Goal: Task Accomplishment & Management: Complete application form

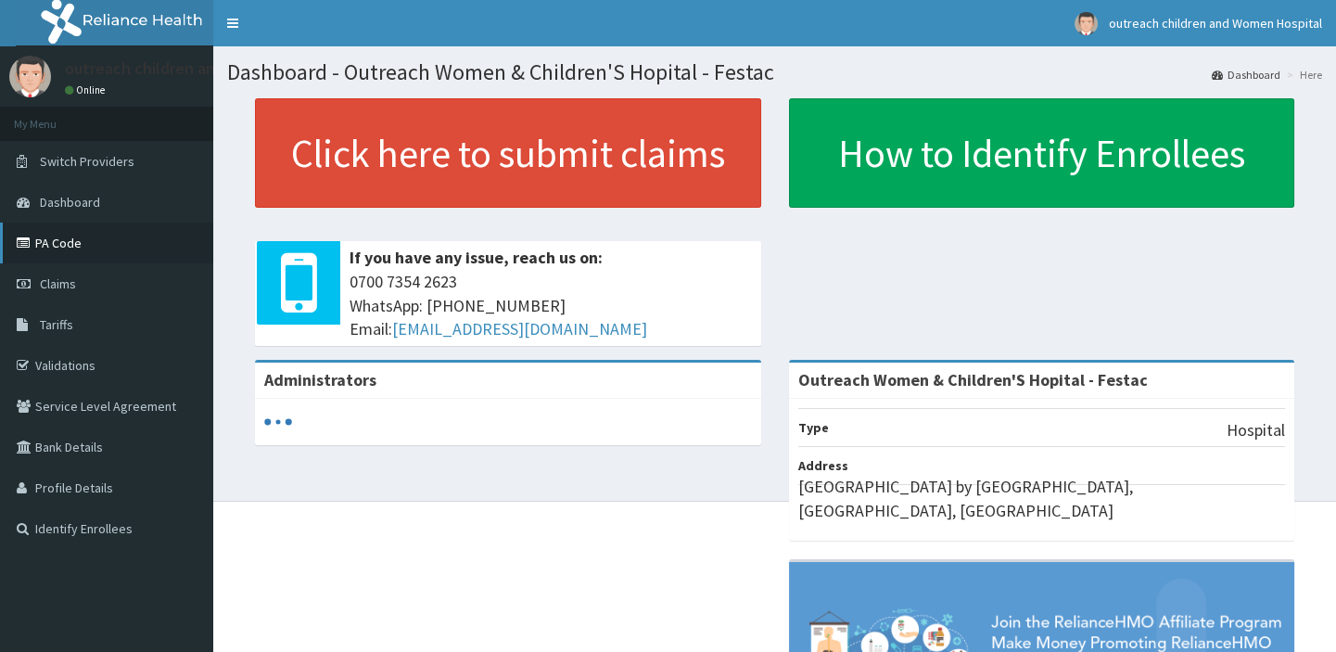
click at [80, 245] on link "PA Code" at bounding box center [106, 243] width 213 height 41
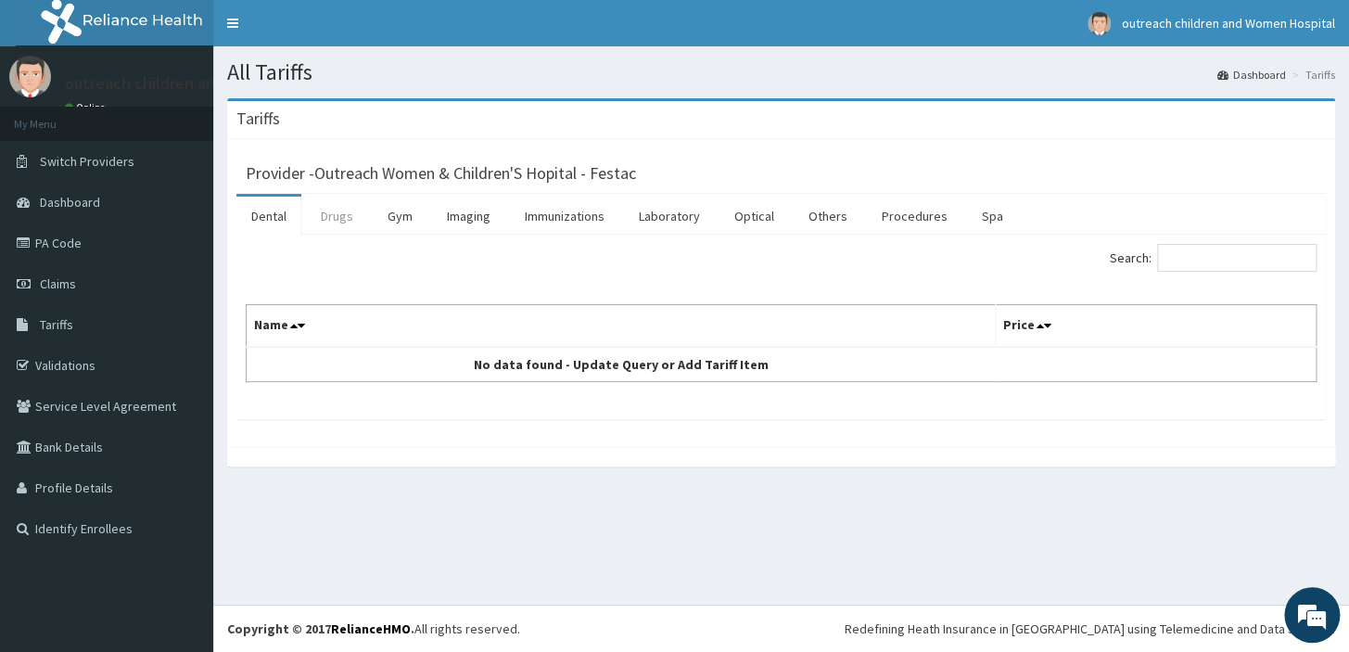
click at [328, 217] on link "Drugs" at bounding box center [337, 216] width 62 height 39
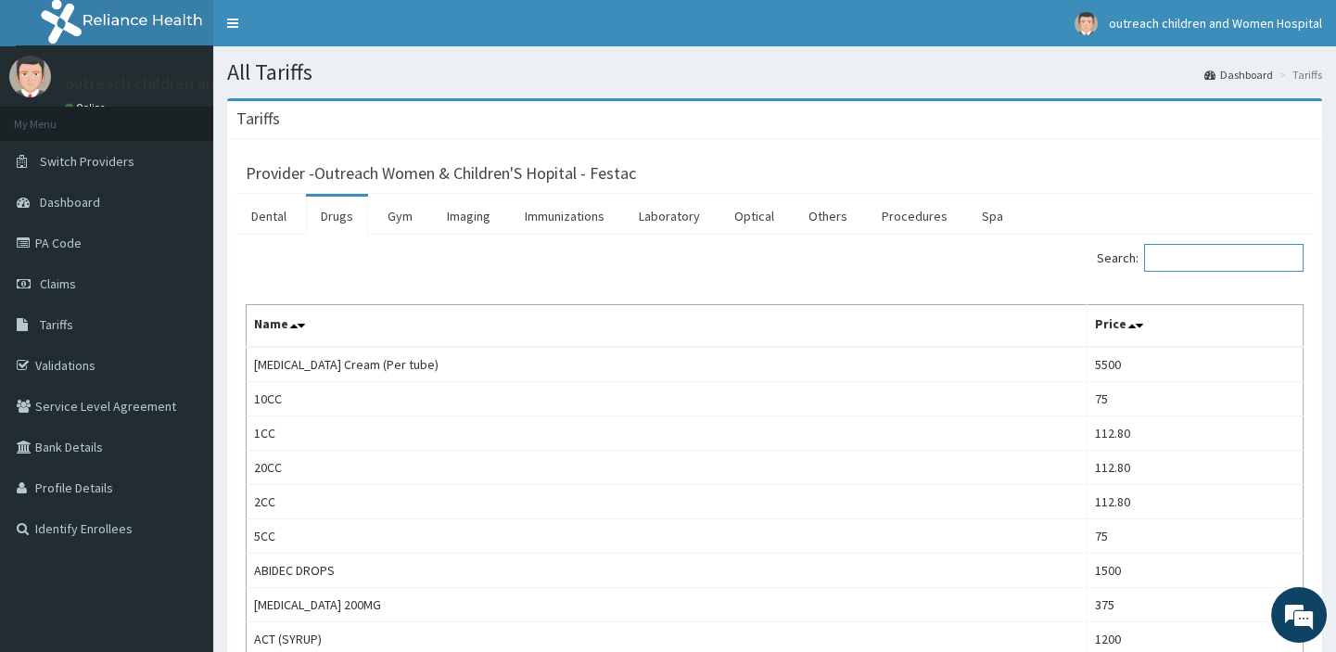
click at [1202, 261] on input "Search:" at bounding box center [1224, 258] width 160 height 28
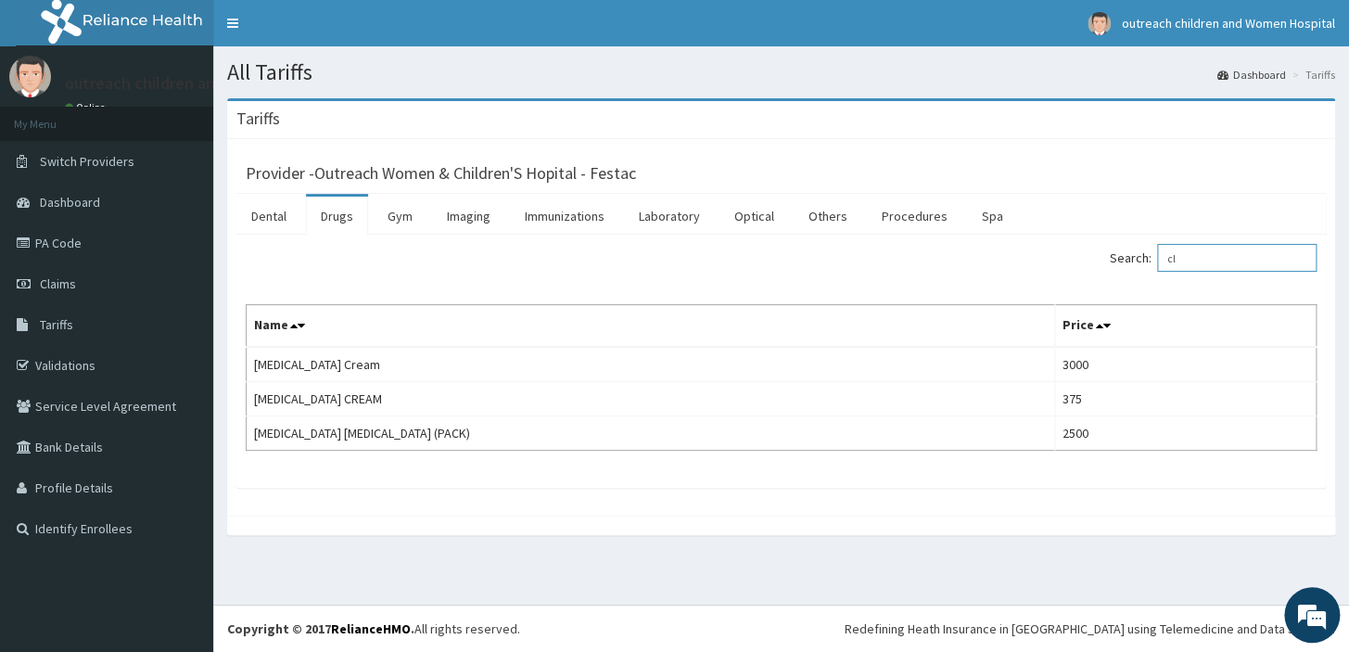
type input "c"
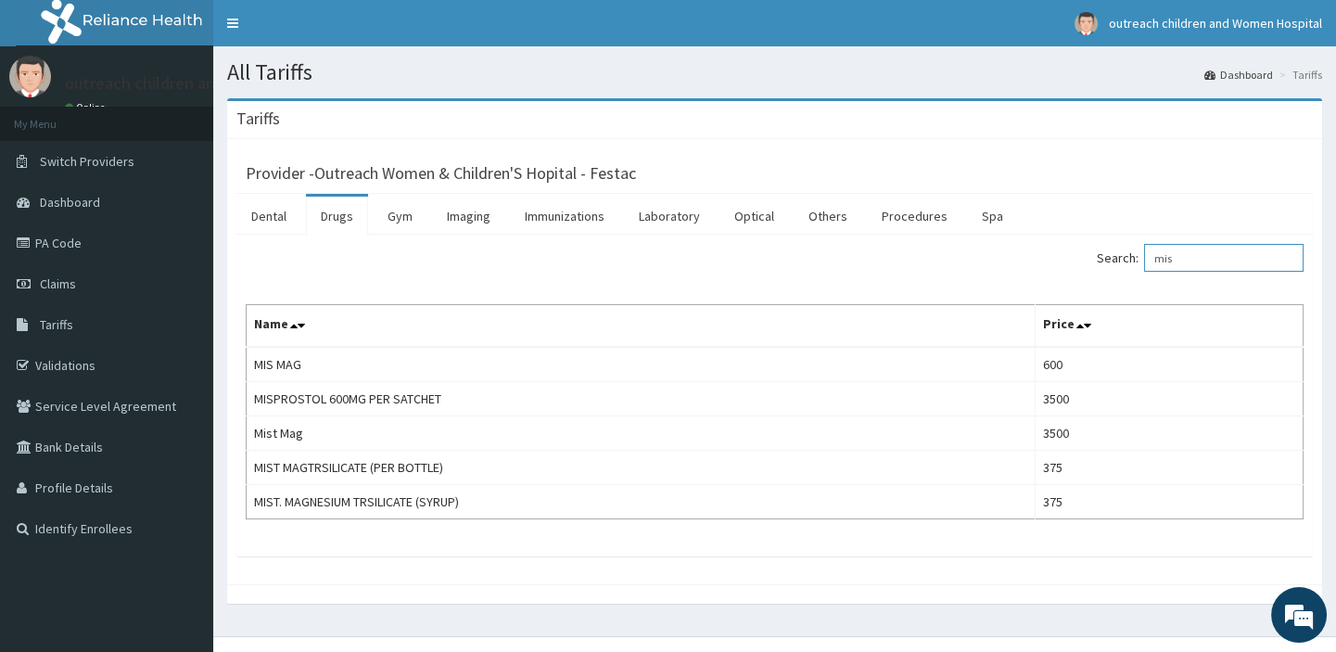
type input "mis"
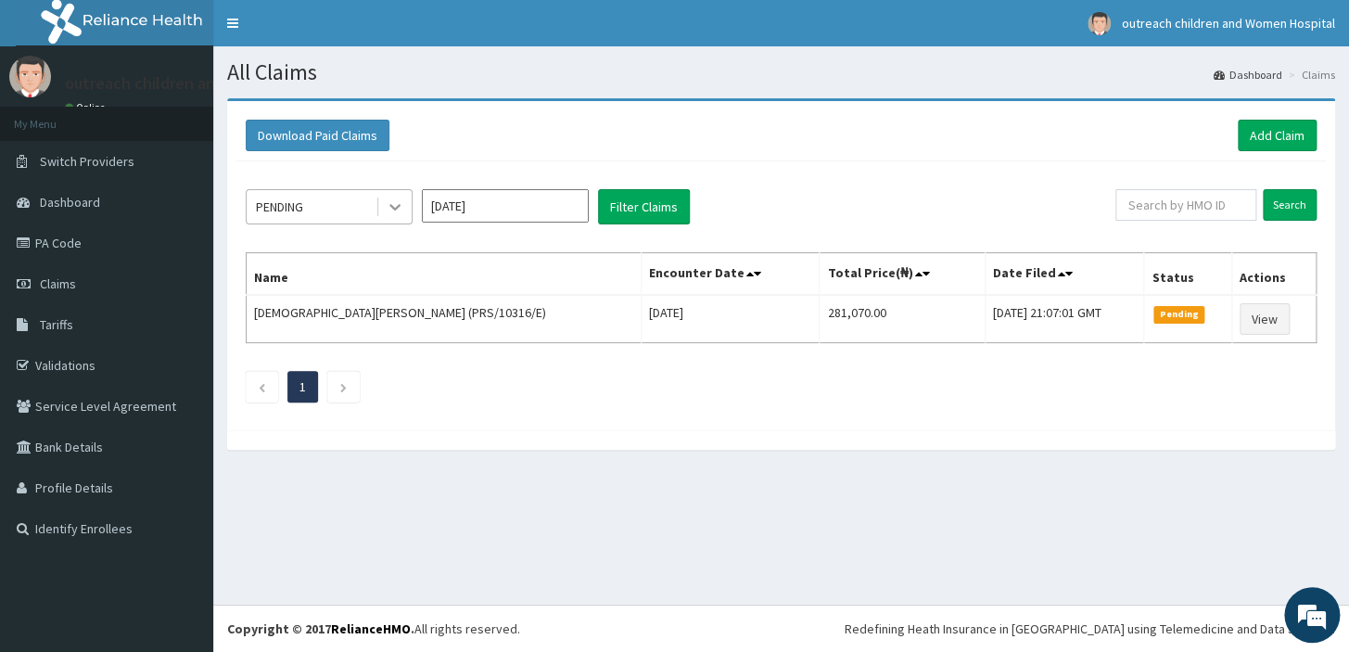
click at [382, 210] on div at bounding box center [394, 206] width 33 height 33
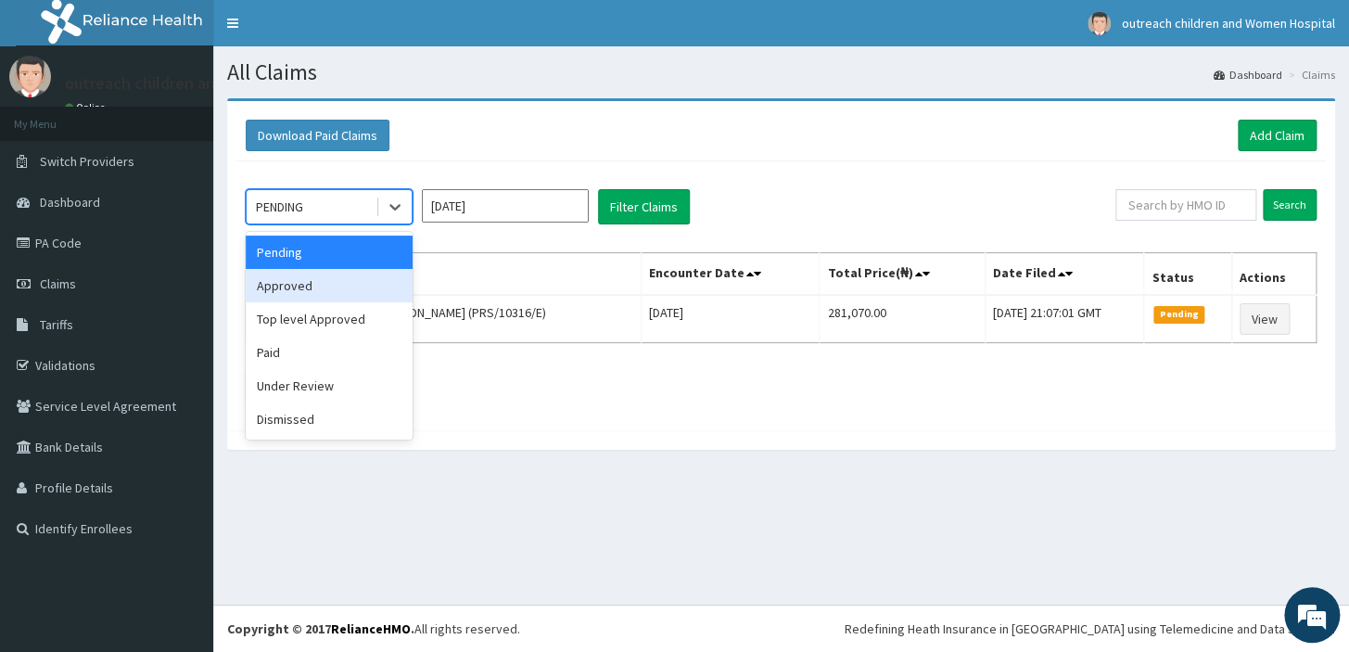
click at [301, 286] on div "Approved" at bounding box center [329, 285] width 167 height 33
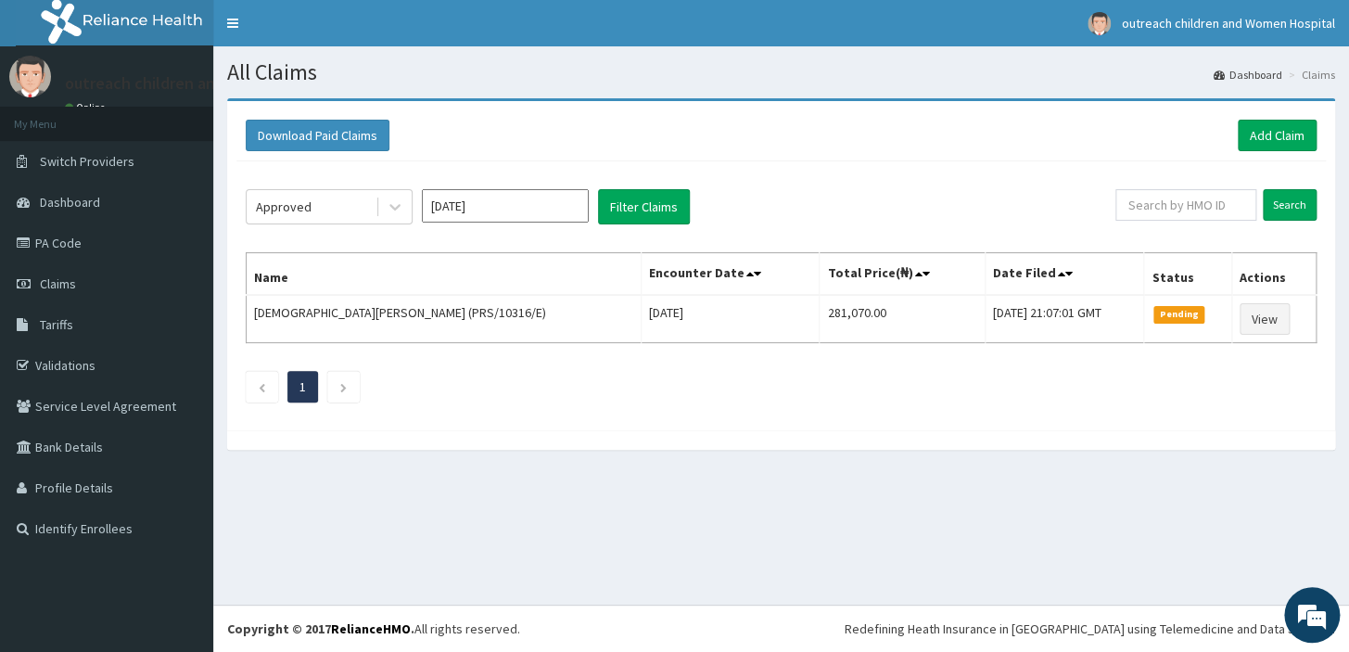
click at [301, 286] on th "Name" at bounding box center [444, 274] width 395 height 43
click at [660, 212] on button "Filter Claims" at bounding box center [644, 206] width 92 height 35
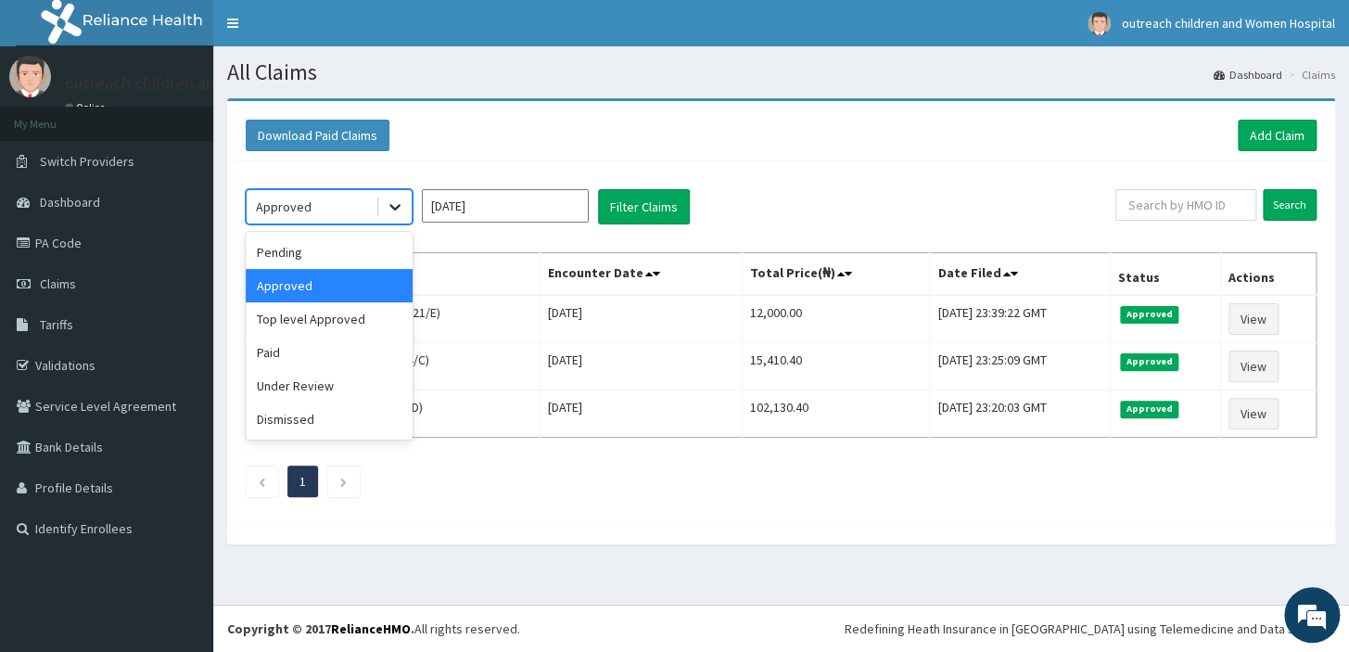
click at [390, 208] on icon at bounding box center [395, 207] width 19 height 19
click at [325, 349] on div "Paid" at bounding box center [329, 352] width 167 height 33
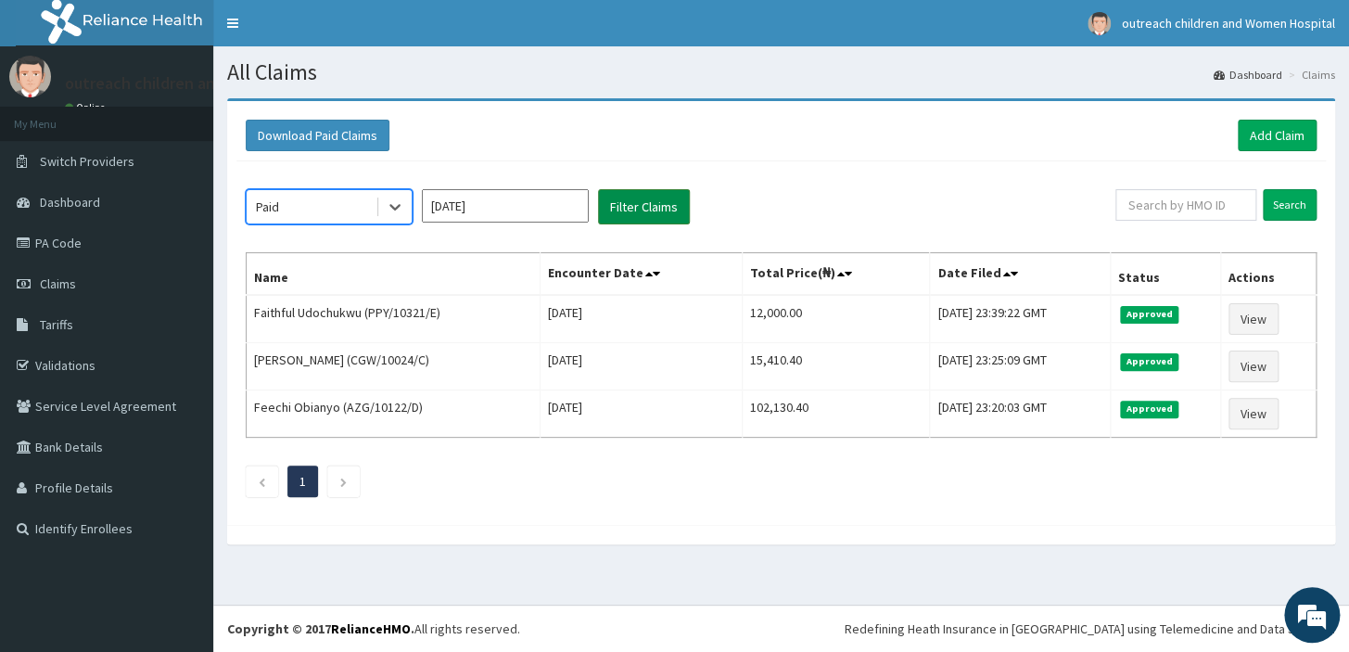
click at [646, 214] on button "Filter Claims" at bounding box center [644, 206] width 92 height 35
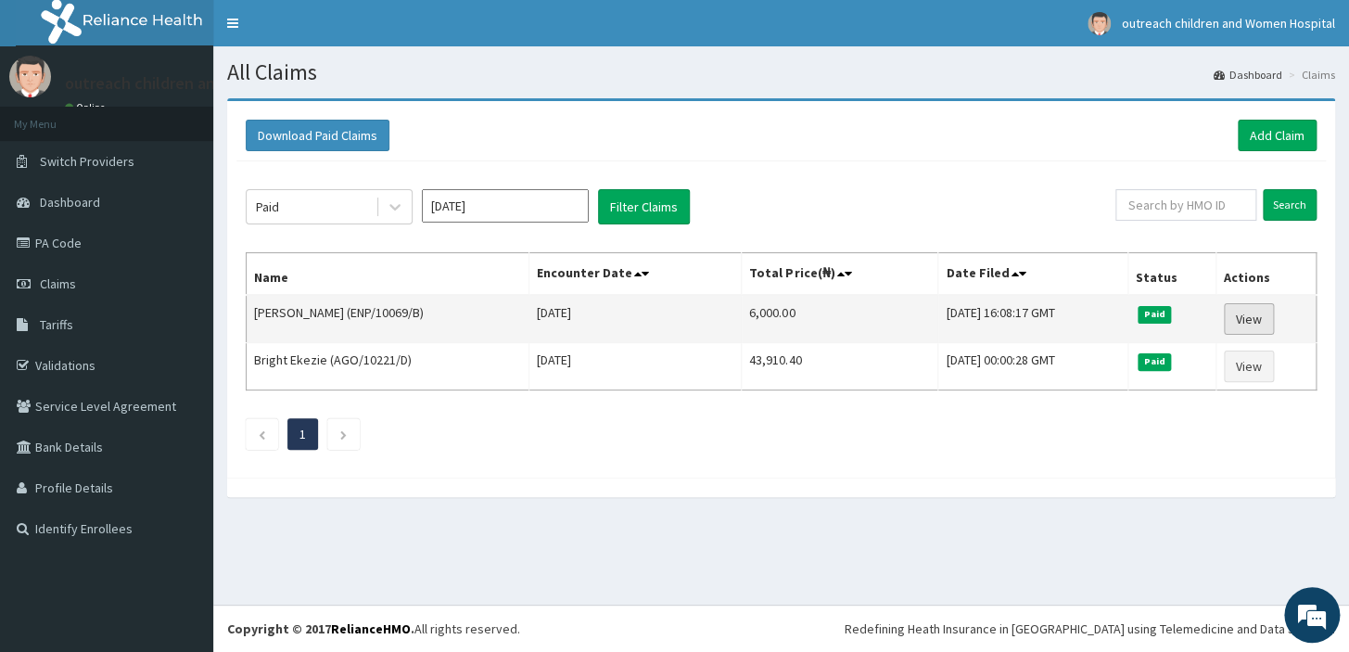
click at [1261, 314] on link "View" at bounding box center [1249, 319] width 50 height 32
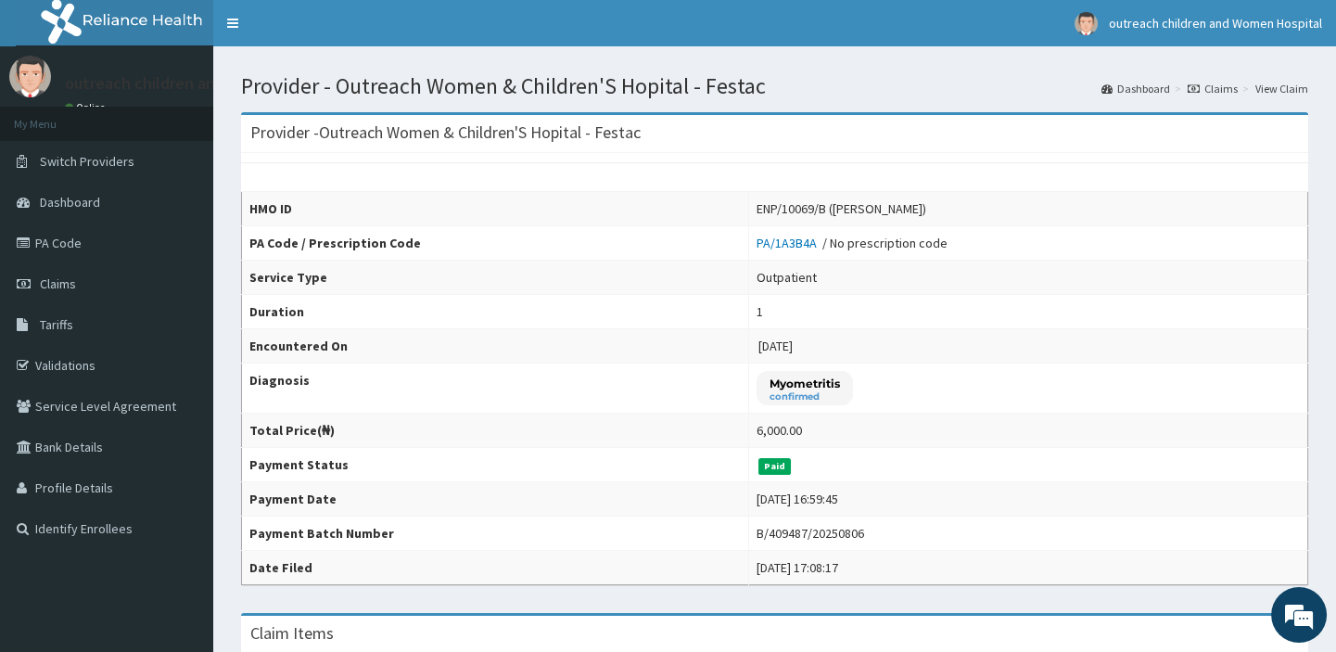
click at [1225, 84] on link "Claims" at bounding box center [1213, 89] width 50 height 16
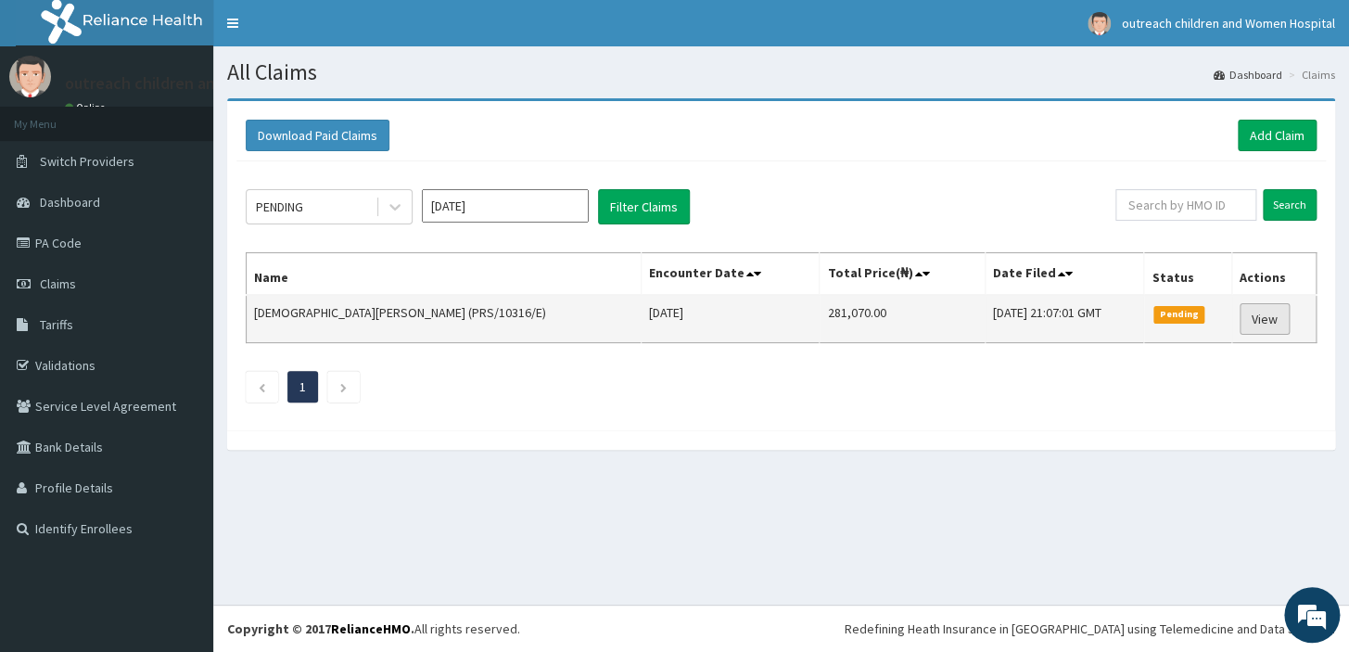
click at [1259, 315] on link "View" at bounding box center [1265, 319] width 50 height 32
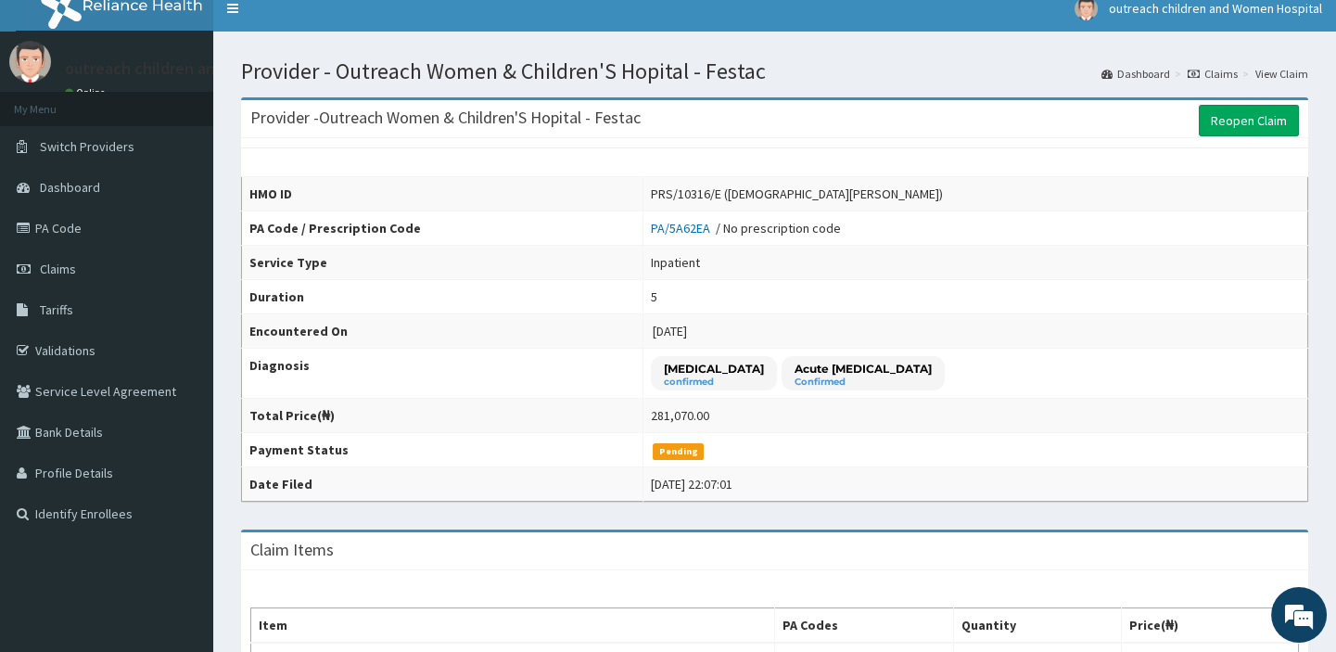
scroll to position [12, 0]
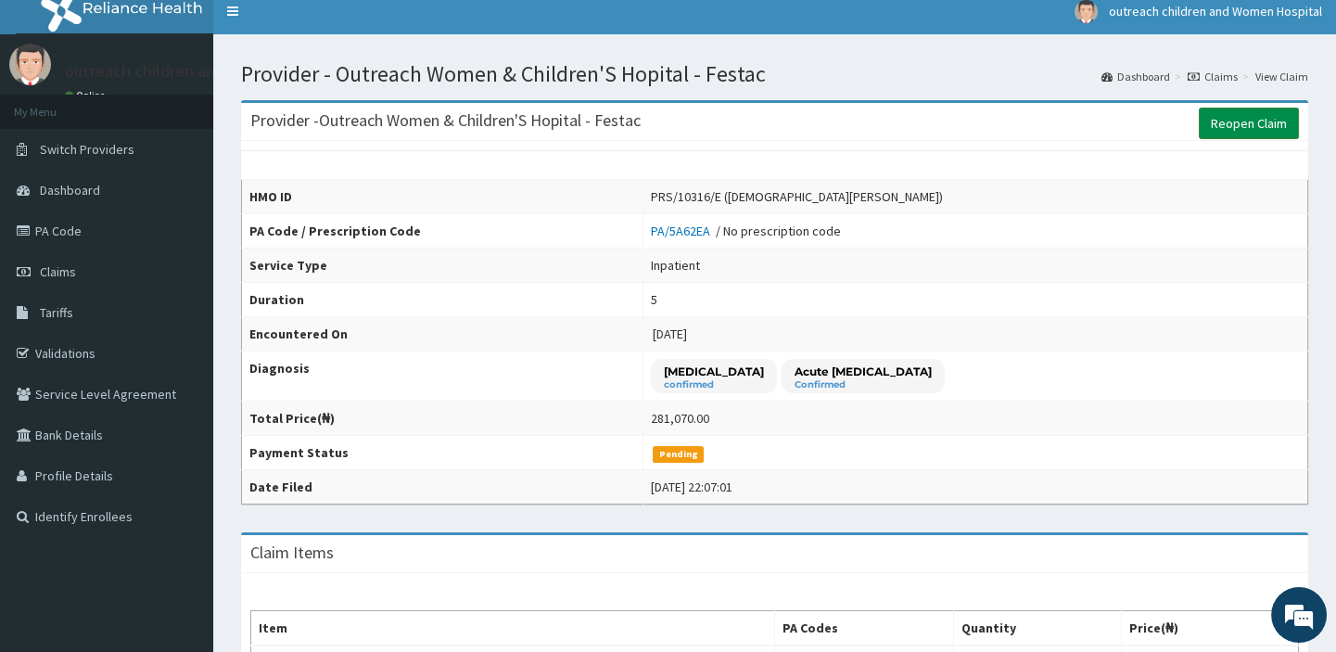
click at [1246, 117] on link "Reopen Claim" at bounding box center [1249, 124] width 100 height 32
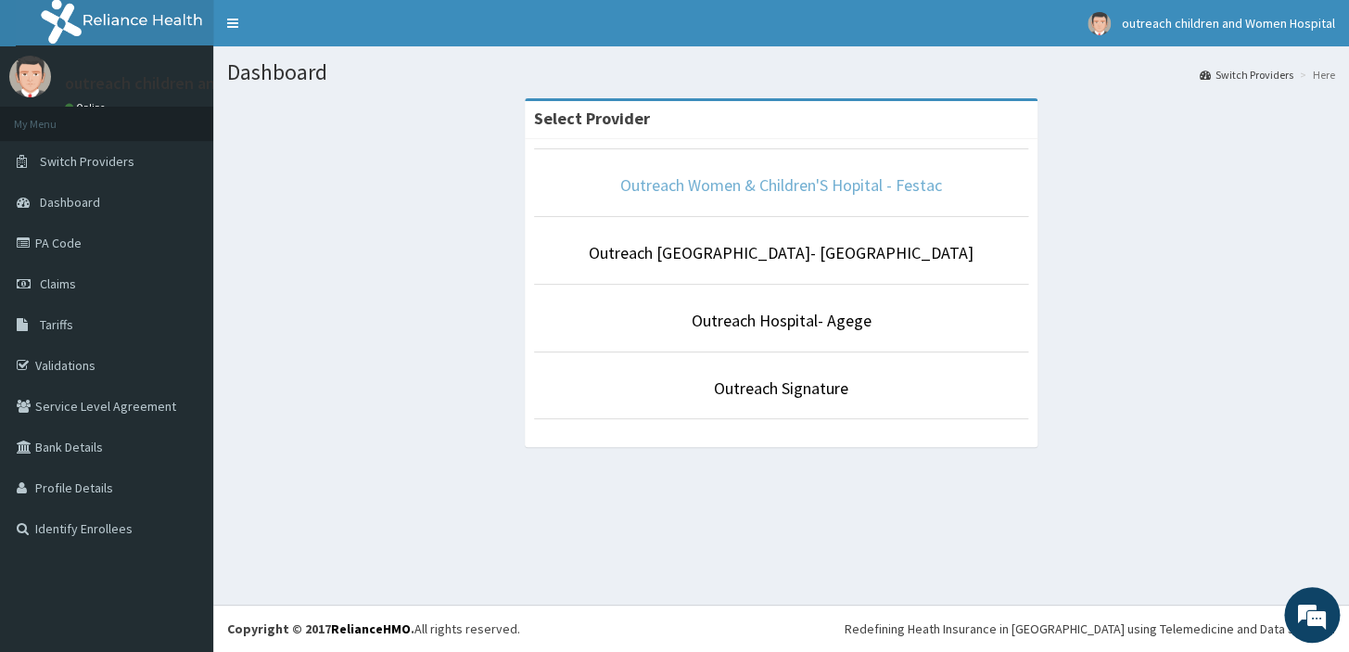
click at [802, 190] on link "Outreach Women & Children'S Hopital - Festac" at bounding box center [781, 184] width 322 height 21
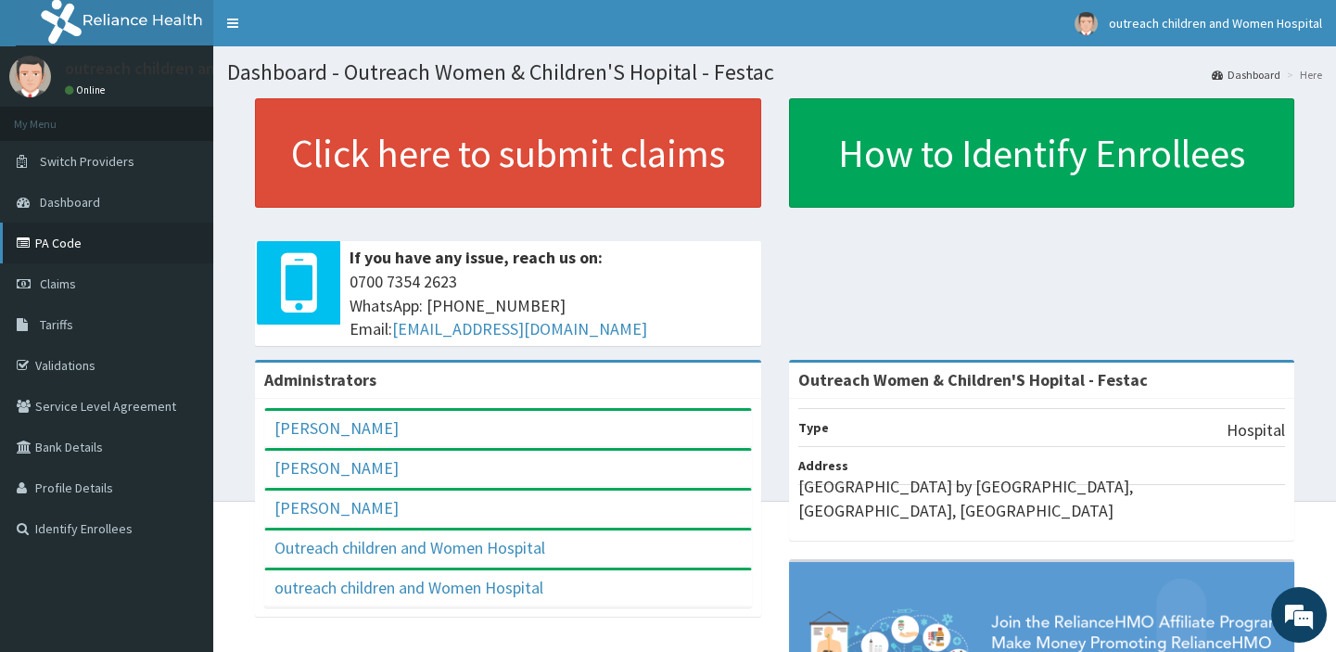
click at [74, 245] on link "PA Code" at bounding box center [106, 243] width 213 height 41
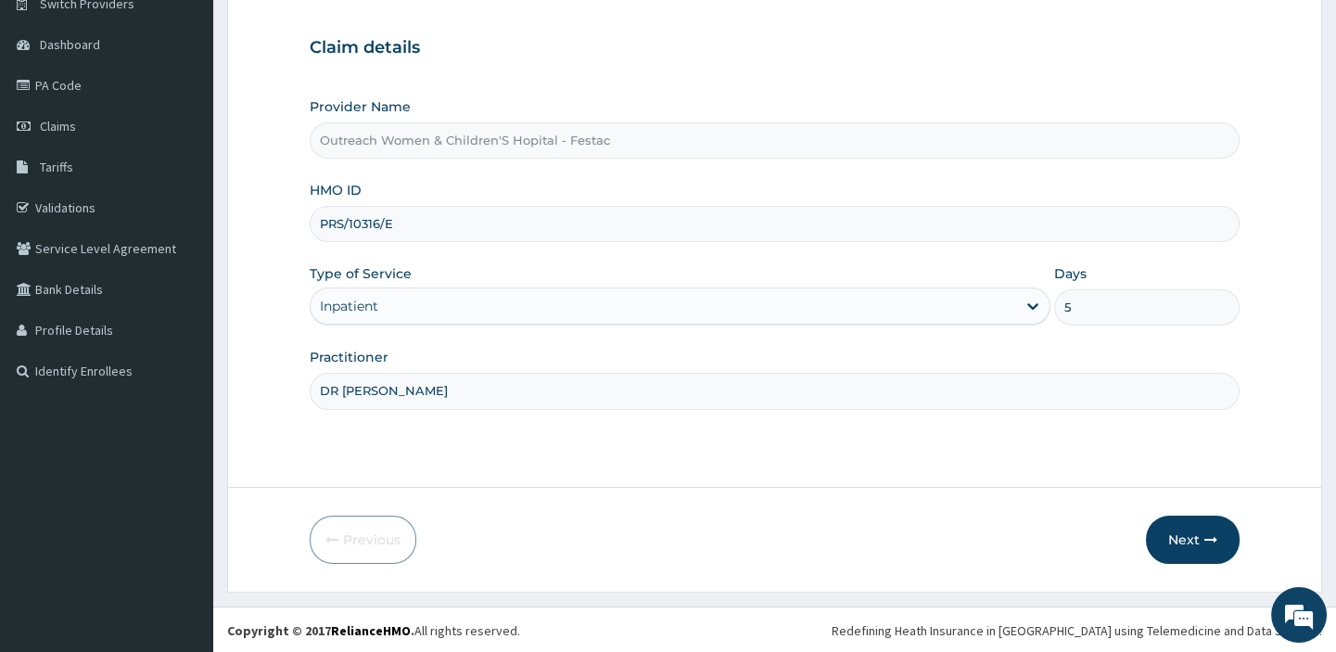
scroll to position [159, 0]
click at [1189, 536] on button "Next" at bounding box center [1193, 539] width 94 height 48
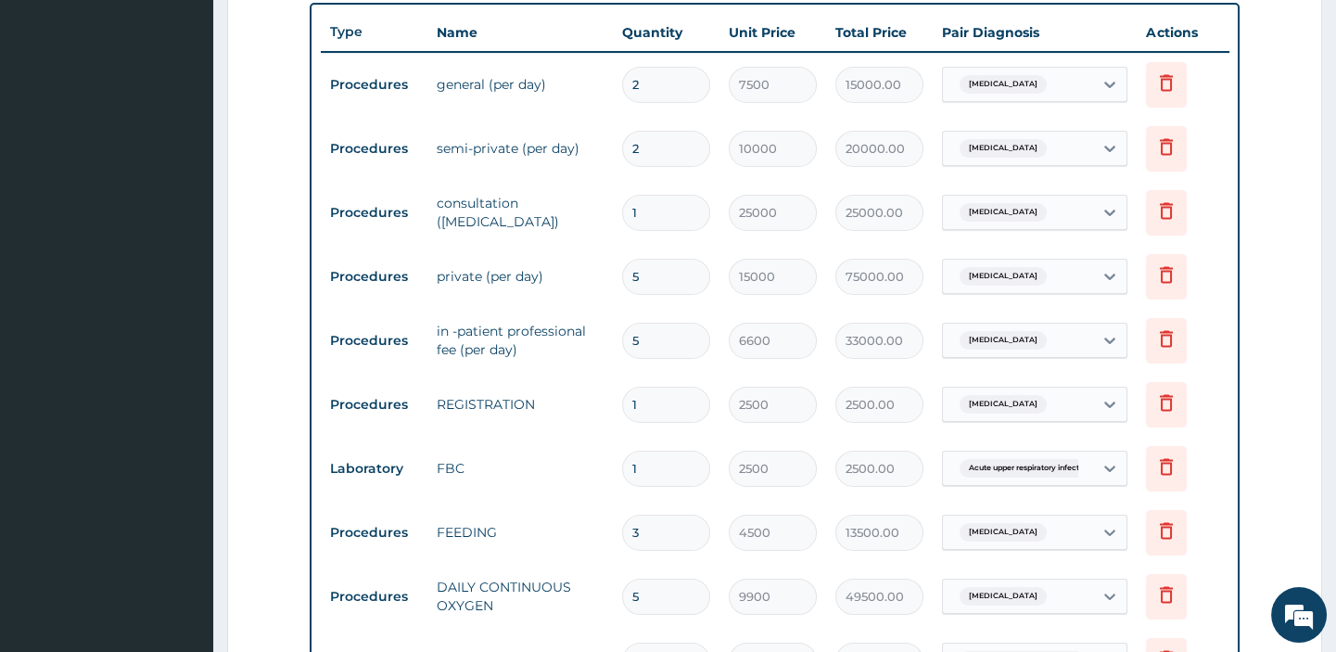
scroll to position [649, 0]
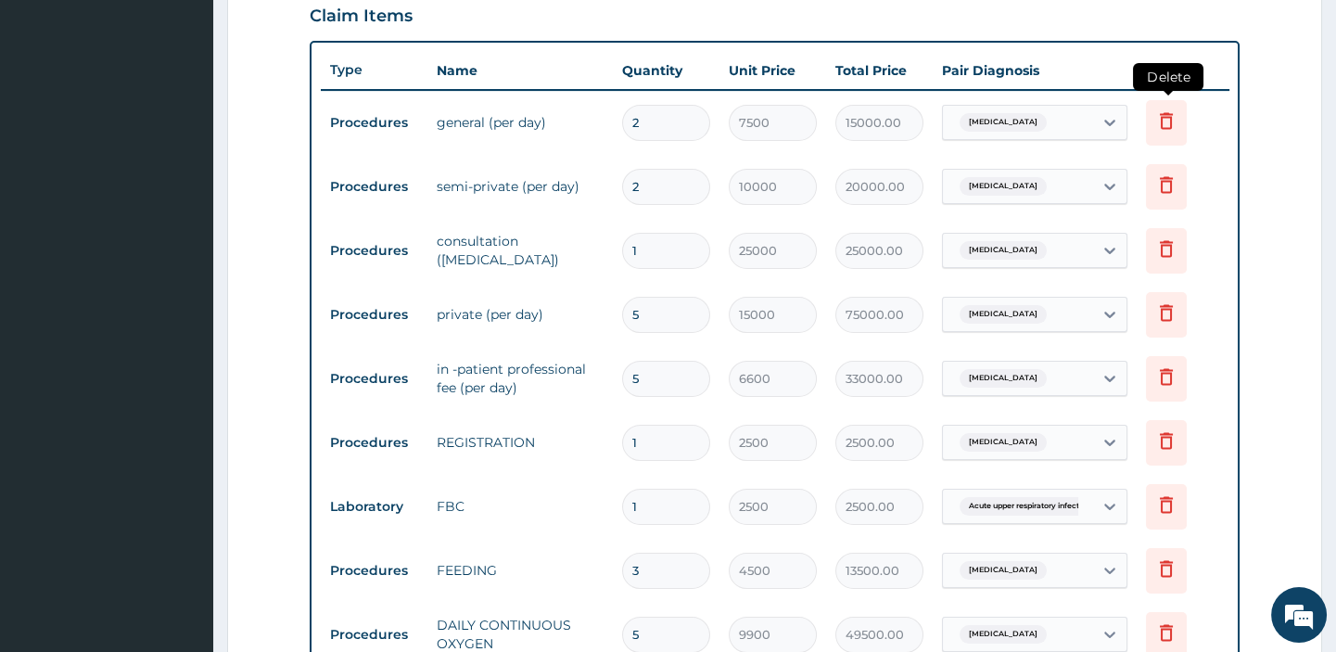
click at [1168, 114] on icon at bounding box center [1166, 120] width 13 height 17
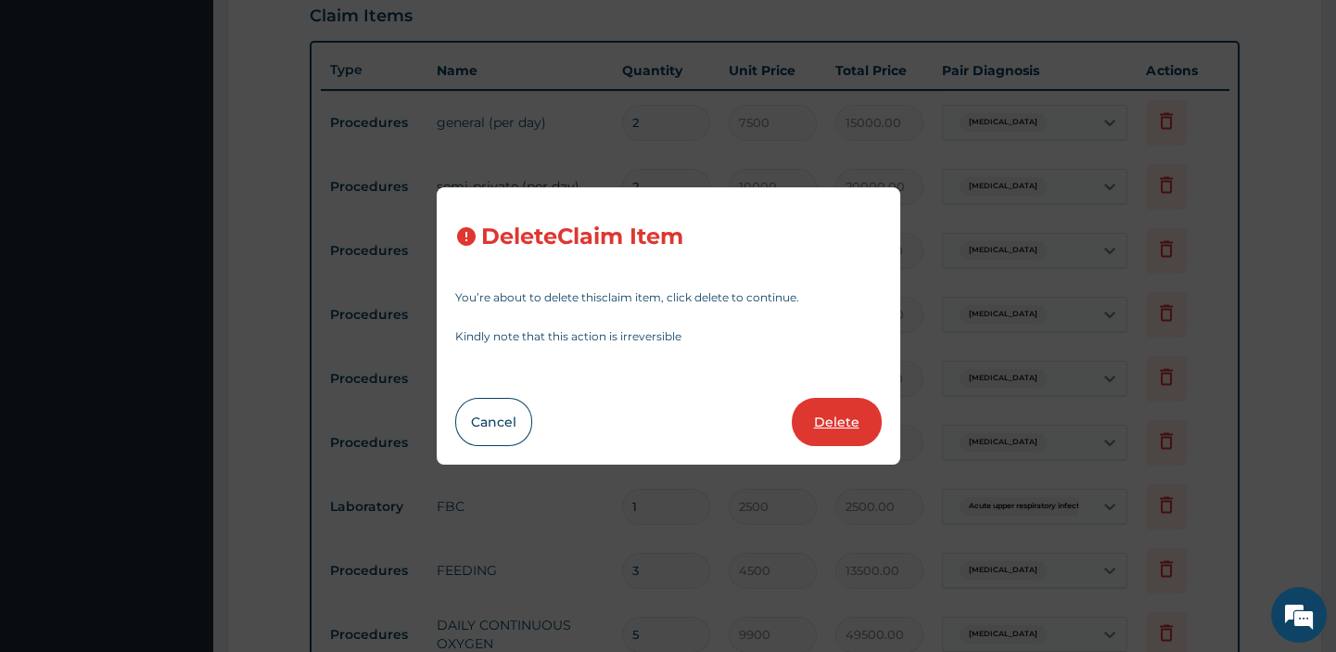
click at [842, 413] on button "Delete" at bounding box center [837, 422] width 90 height 48
type input "10000"
type input "20000.00"
type input "1"
type input "25000"
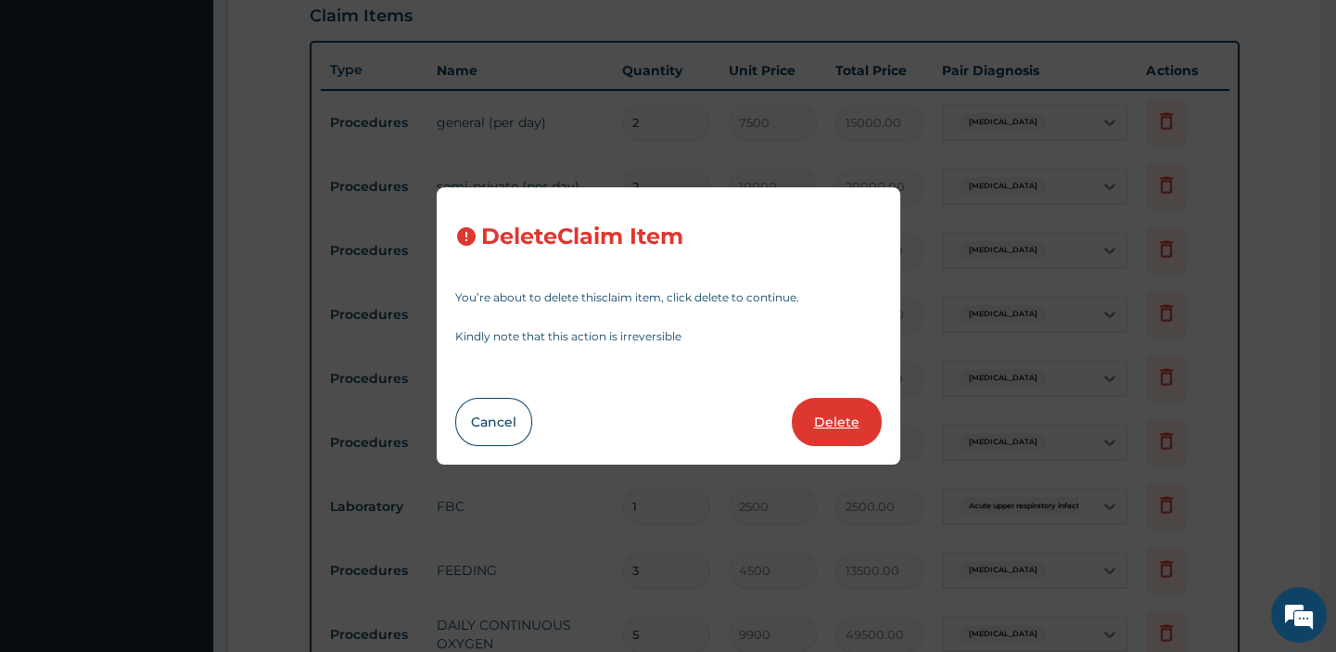
type input "25000.00"
type input "5"
type input "15000"
type input "75000.00"
type input "6600"
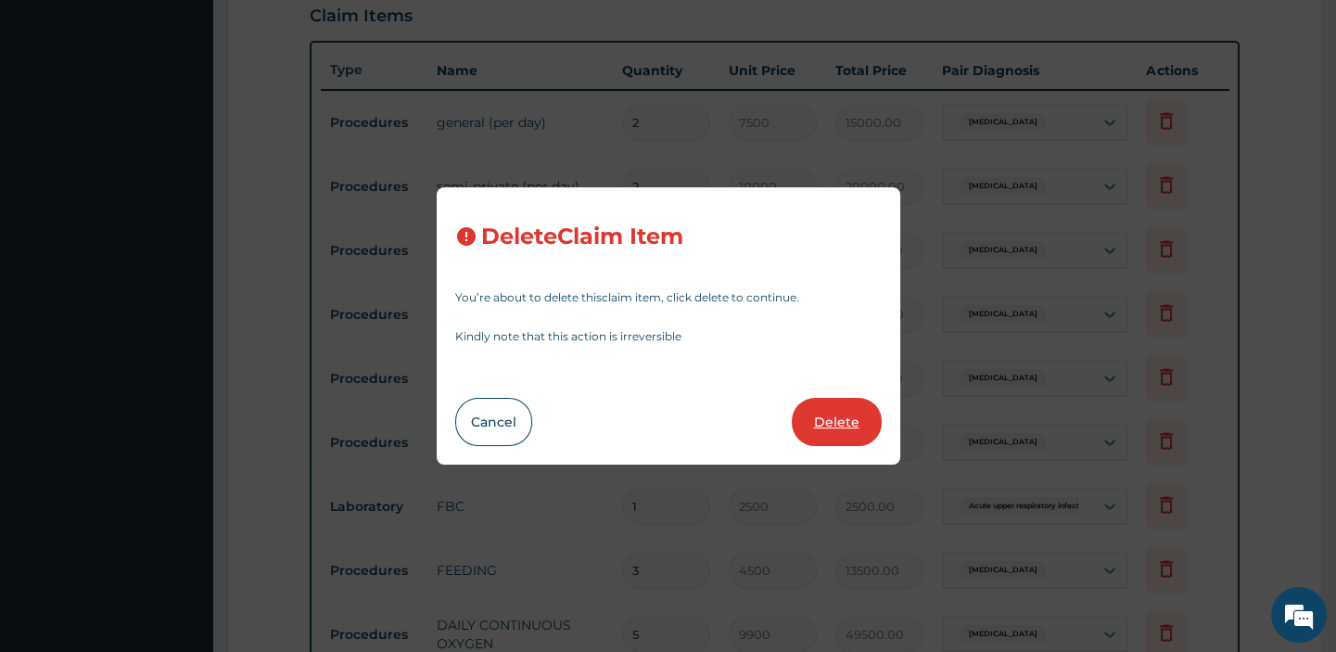
type input "33000.00"
type input "1"
type input "2500"
type input "2500.00"
type input "3"
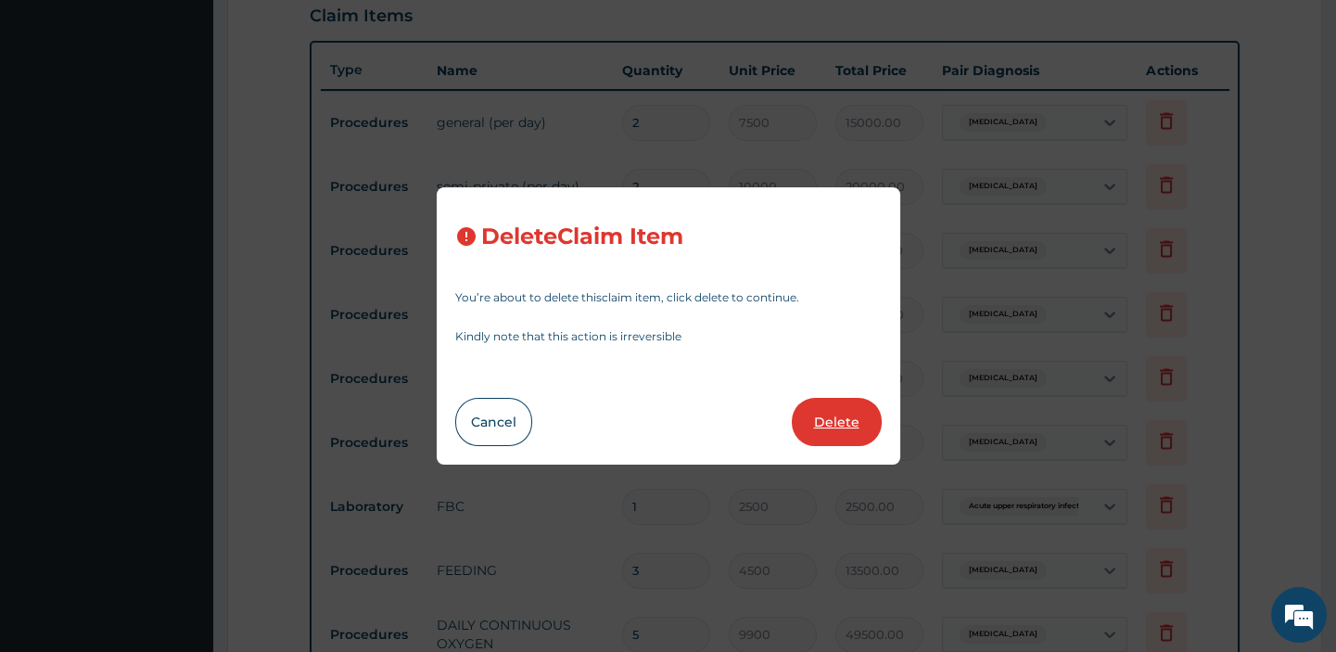
type input "4500"
type input "13500.00"
type input "5"
type input "9900"
type input "49500.00"
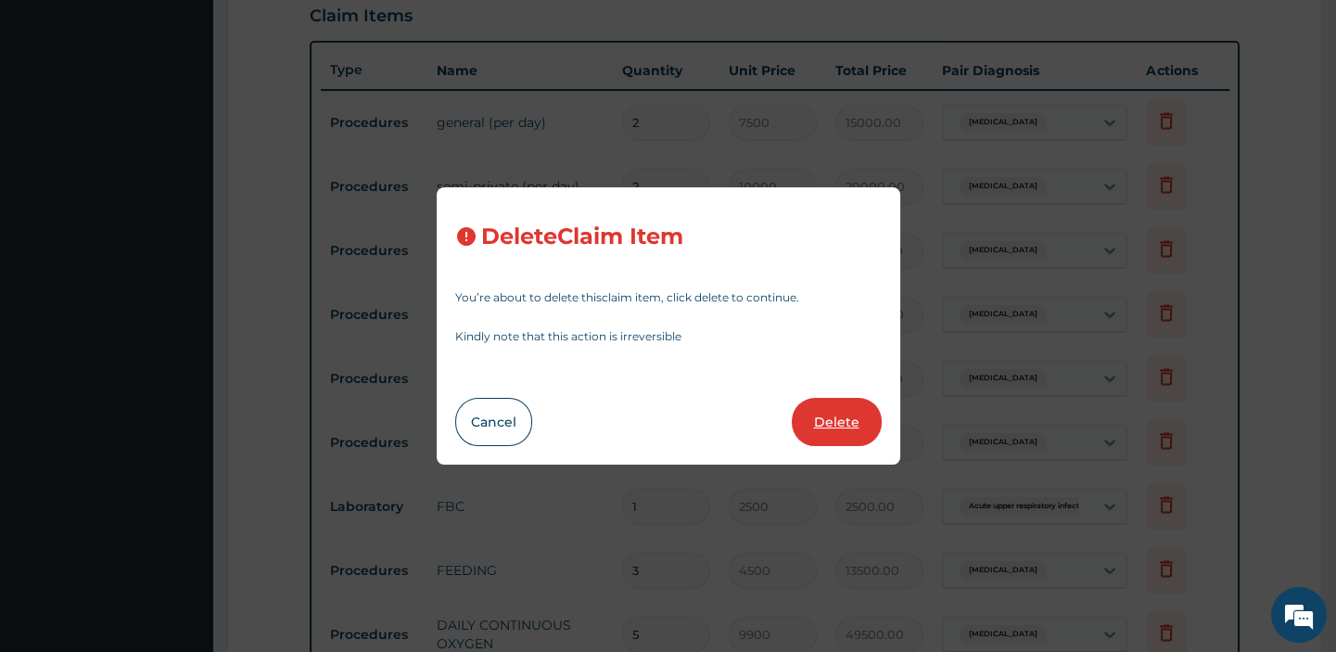
type input "6"
type input "1500"
type input "9000.00"
type input "8"
type input "3500"
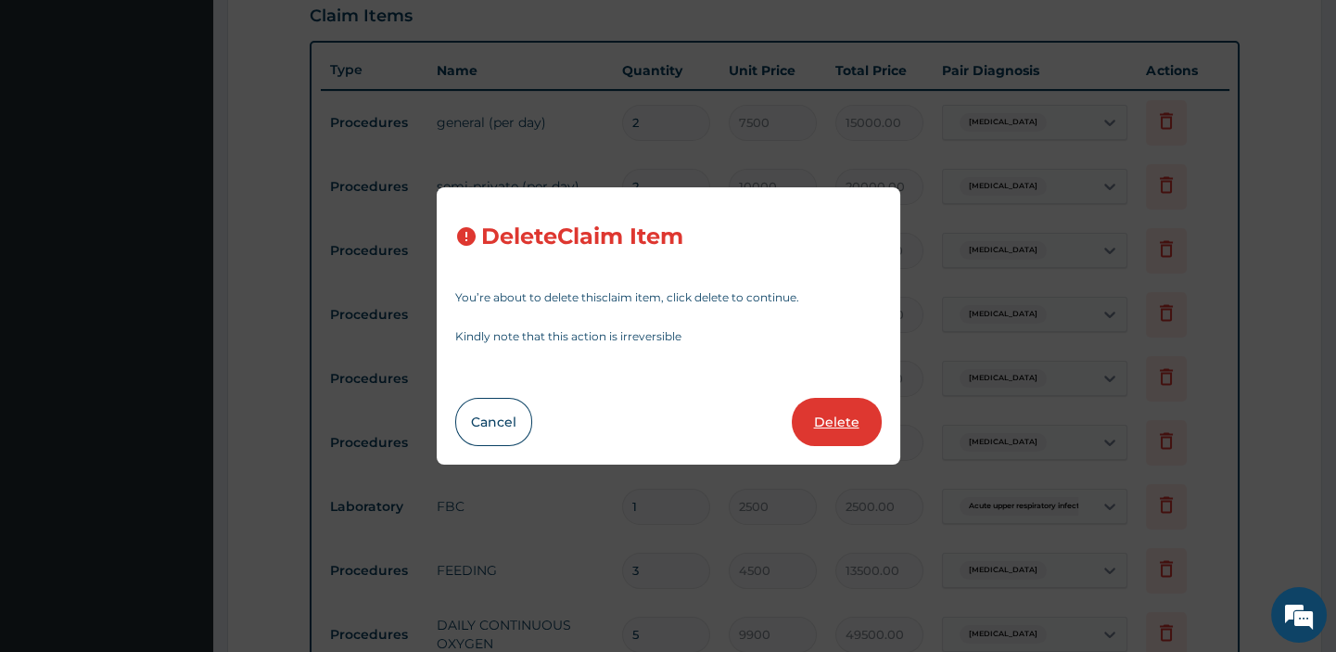
type input "28000.00"
type input "2"
type input "375"
type input "750.00"
type input "1"
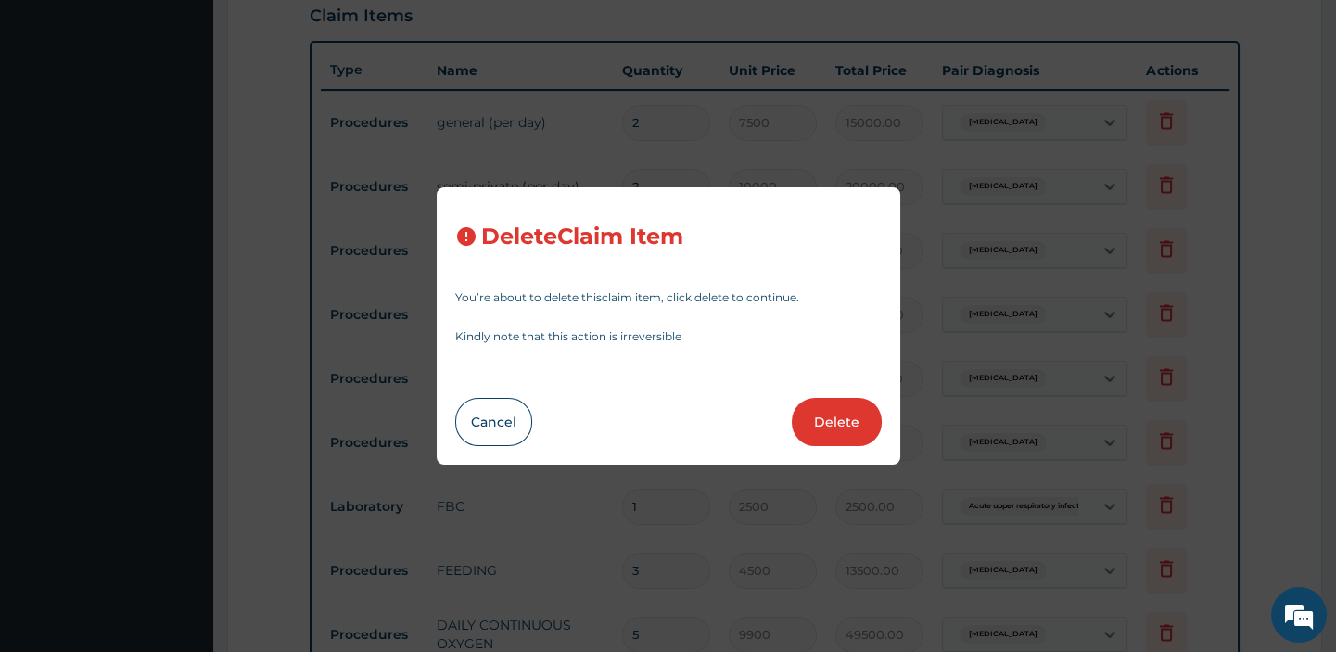
type input "4500"
type input "4500.00"
type input "1320"
type input "1320.00"
type input "1500"
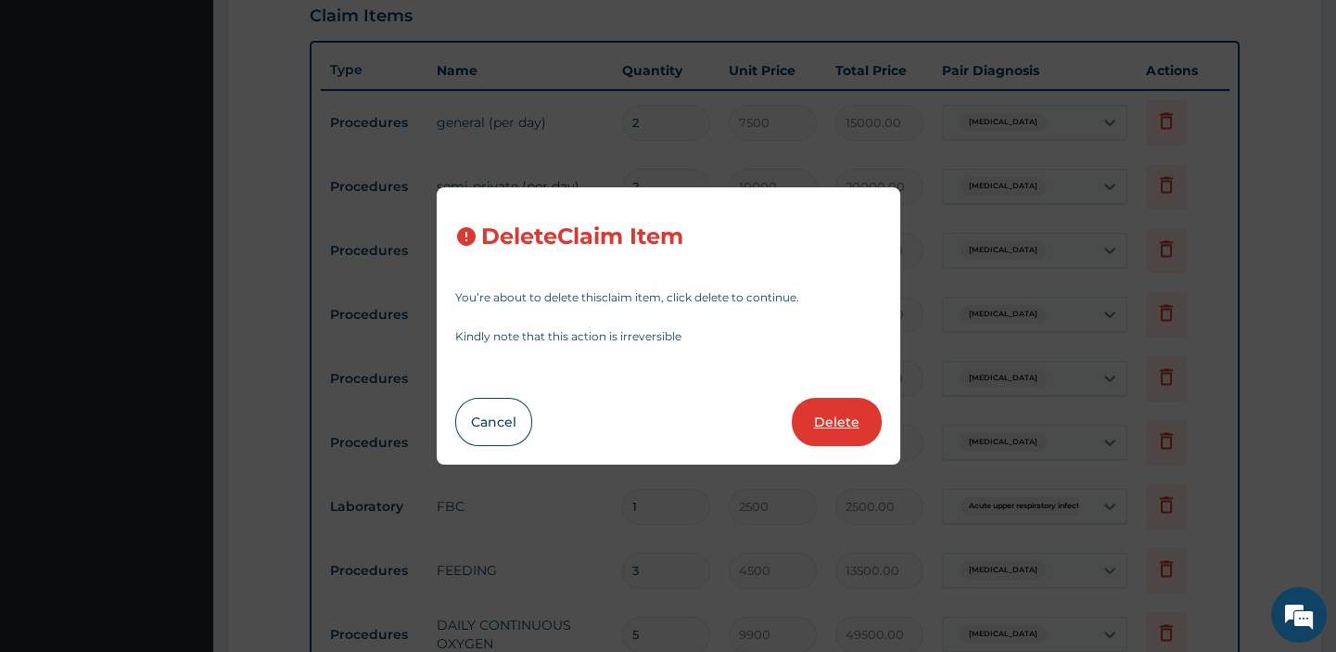
type input "1500.00"
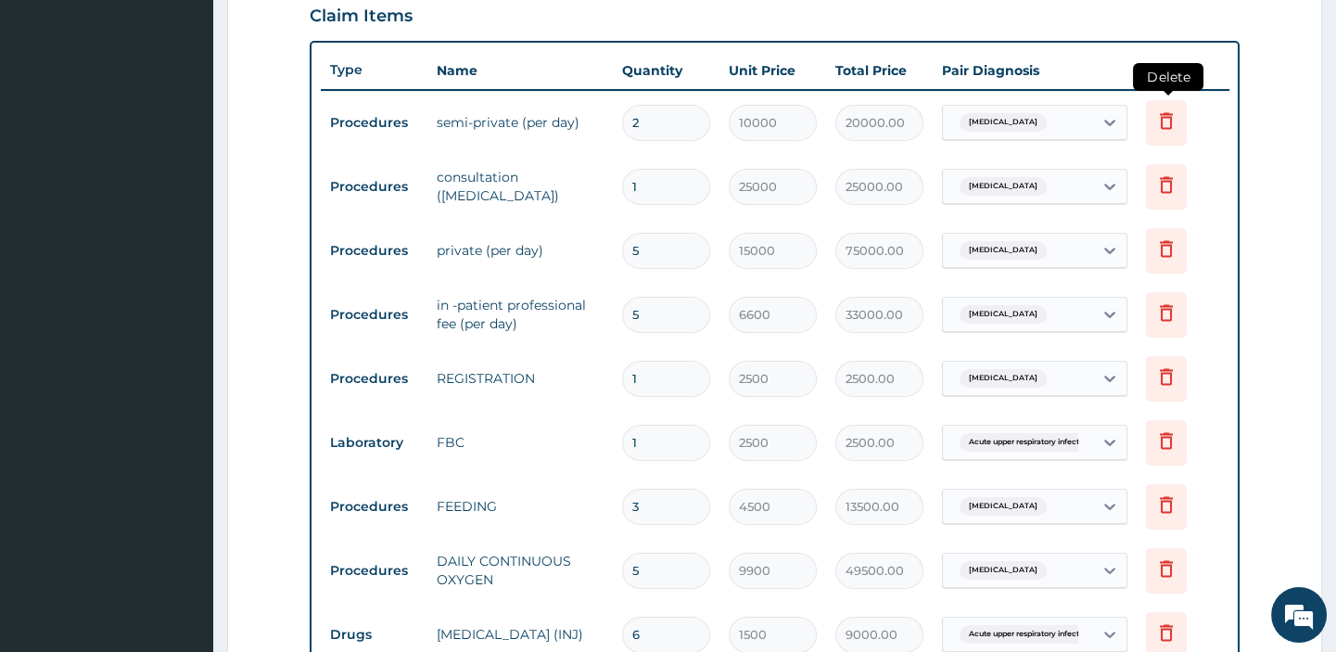
click at [1166, 120] on icon at bounding box center [1167, 120] width 22 height 22
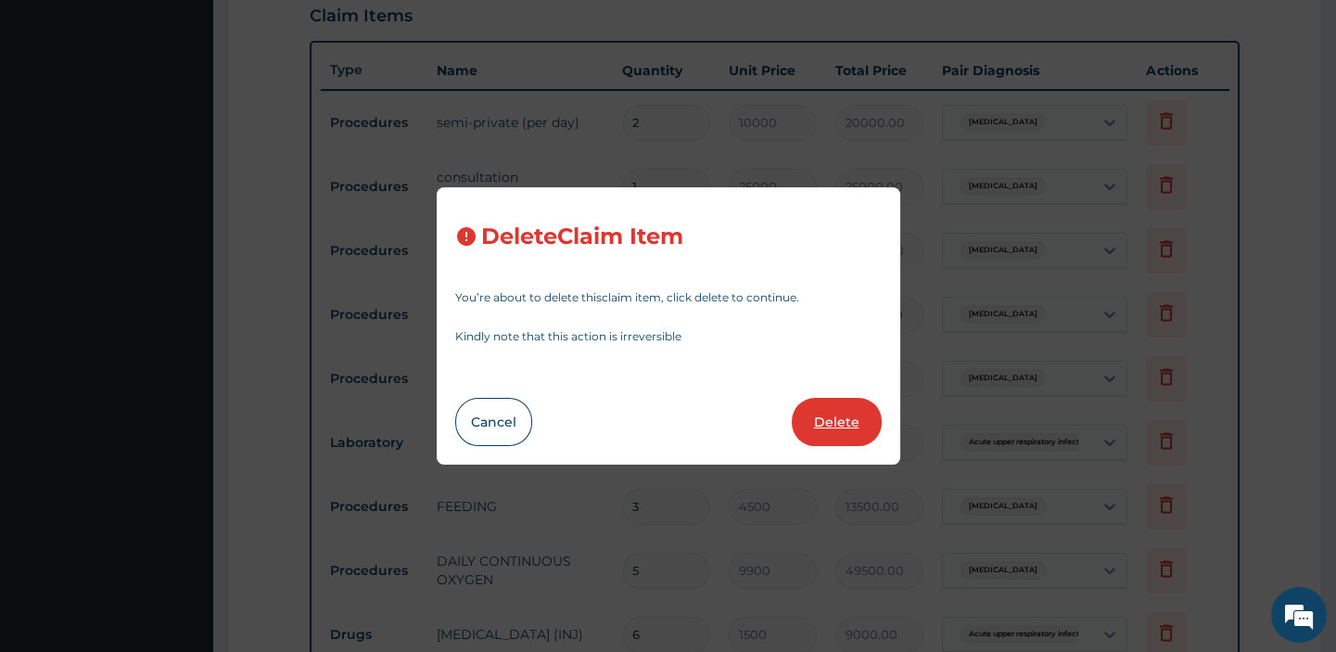
click at [843, 419] on button "Delete" at bounding box center [837, 422] width 90 height 48
type input "1"
type input "25000"
type input "25000.00"
type input "5"
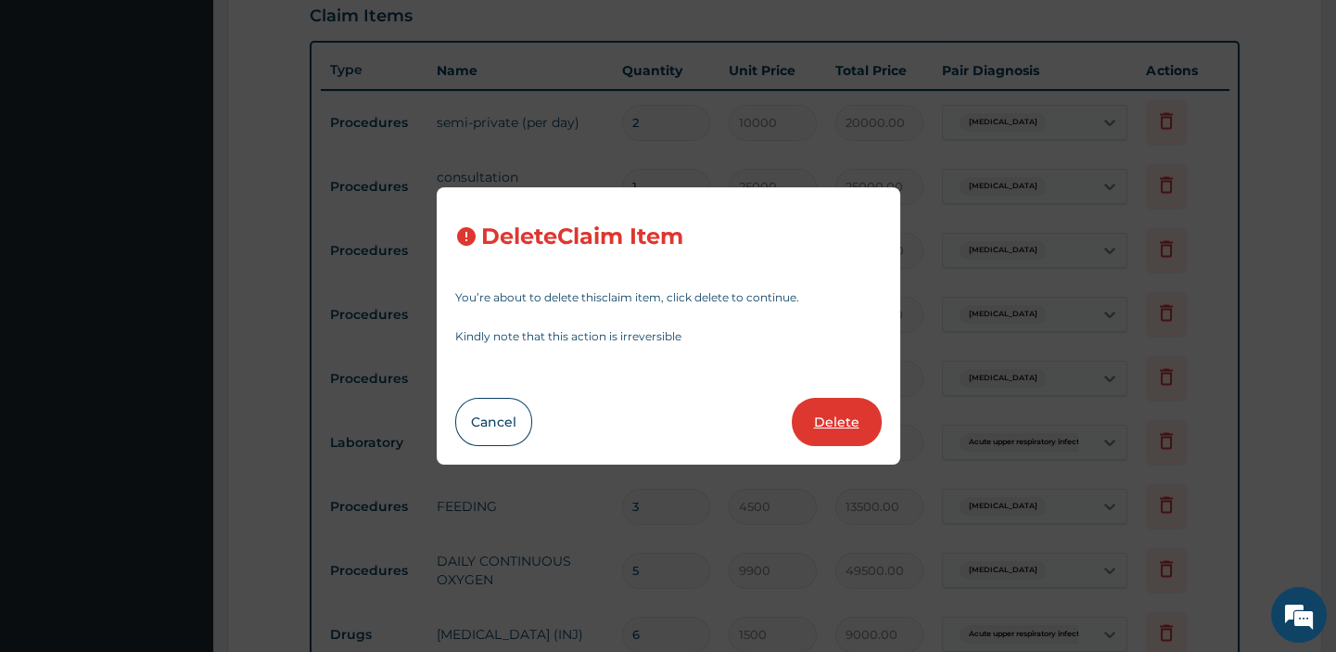
type input "15000"
type input "75000.00"
type input "6600"
type input "33000.00"
type input "1"
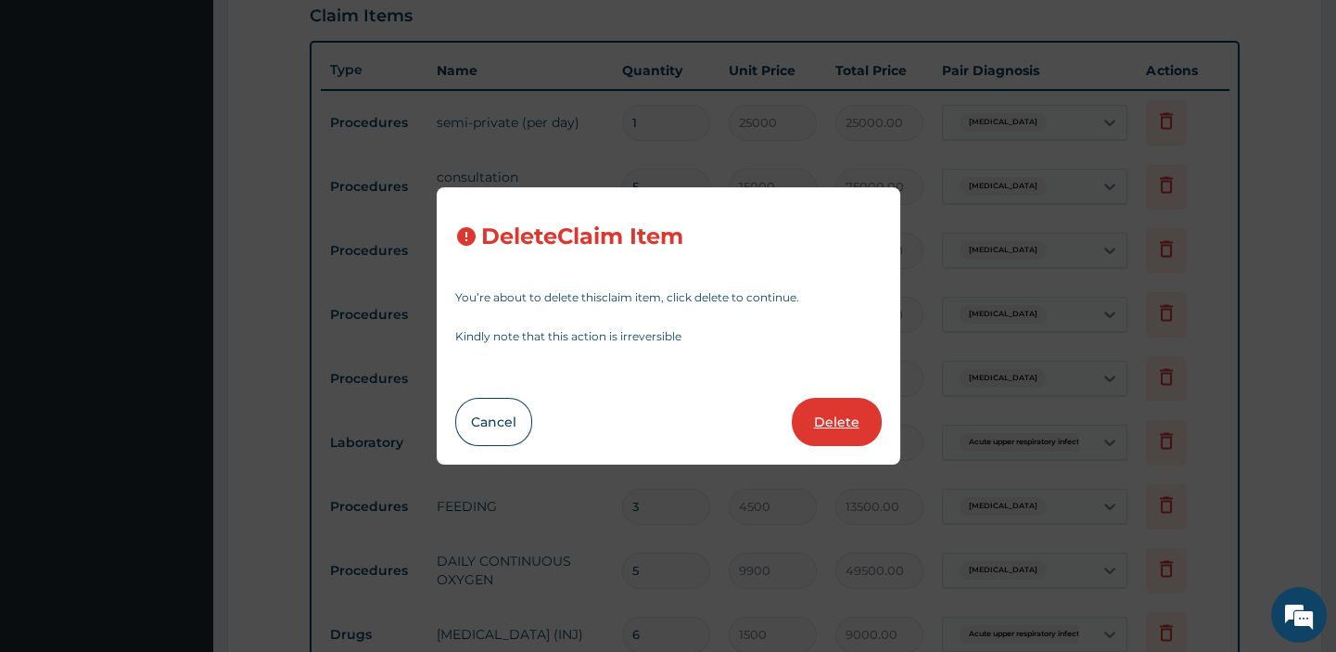
type input "2500"
type input "2500.00"
type input "3"
type input "4500"
type input "13500.00"
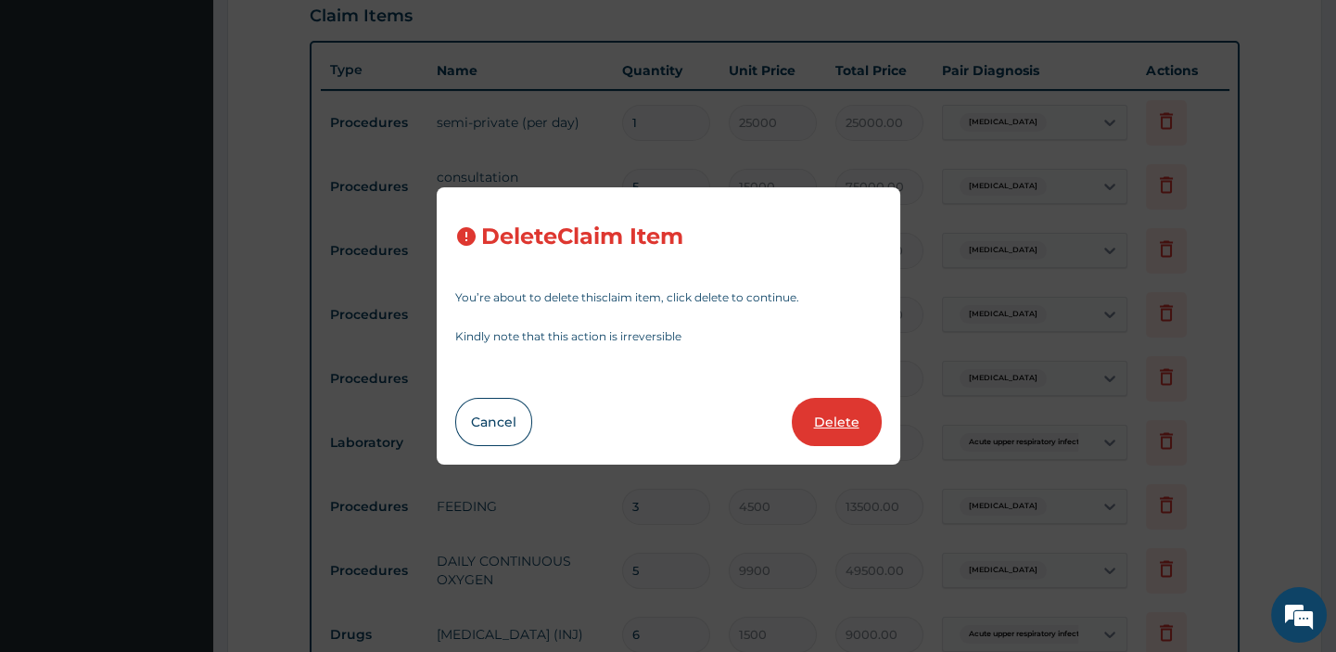
type input "5"
type input "9900"
type input "49500.00"
type input "6"
type input "1500"
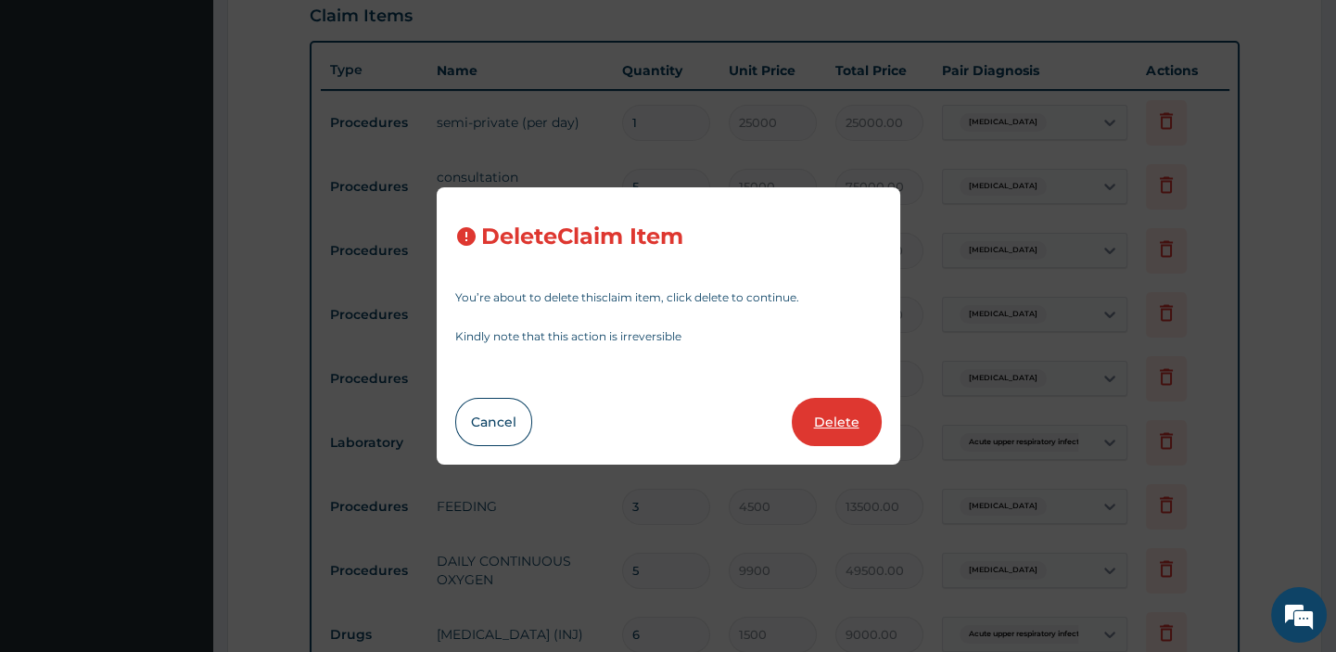
type input "9000.00"
type input "8"
type input "3500"
type input "28000.00"
type input "2"
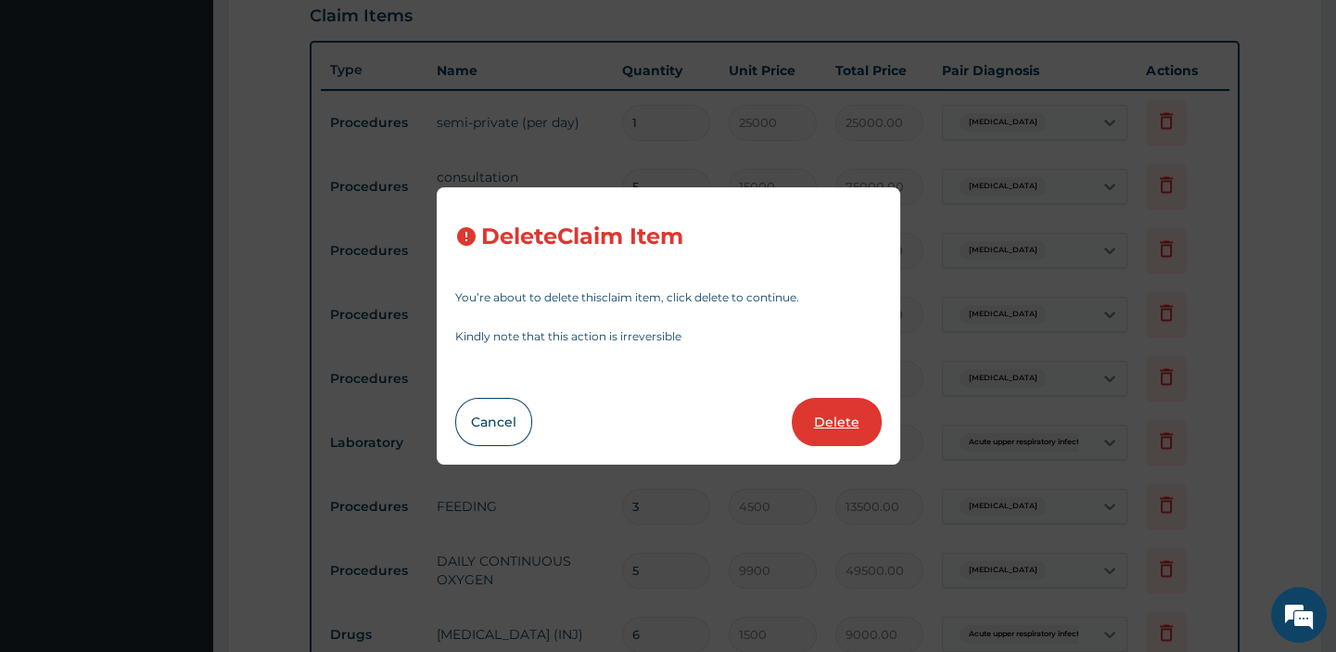
type input "375"
type input "750.00"
type input "1"
type input "4500"
type input "4500.00"
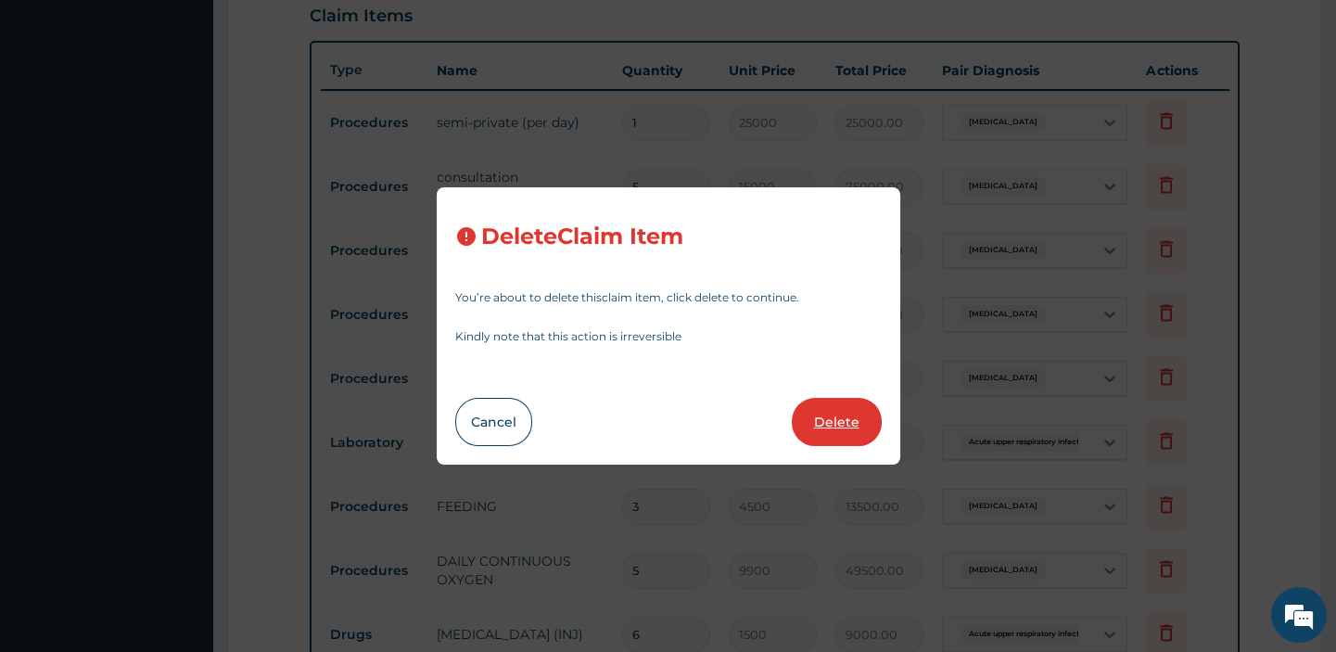
type input "1320"
type input "1320.00"
type input "1500"
type input "1500.00"
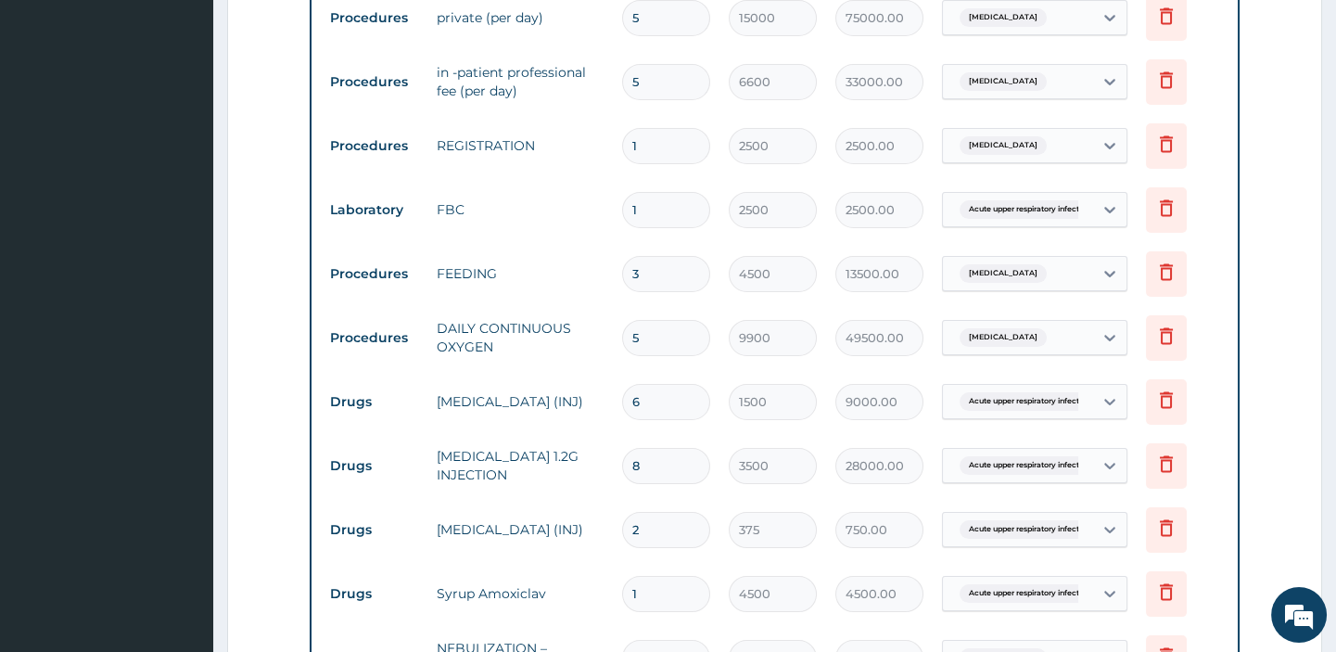
scroll to position [902, 0]
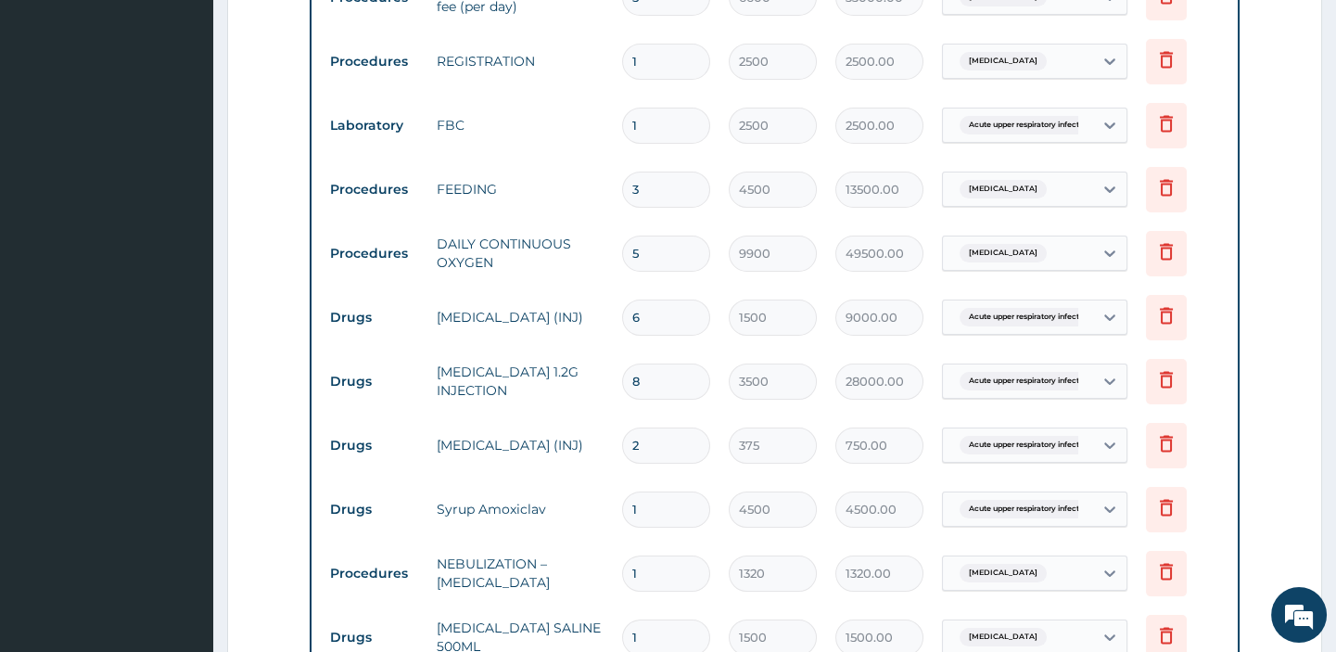
click at [664, 251] on input "5" at bounding box center [666, 254] width 88 height 36
type input "0.00"
type input "3"
type input "29700.00"
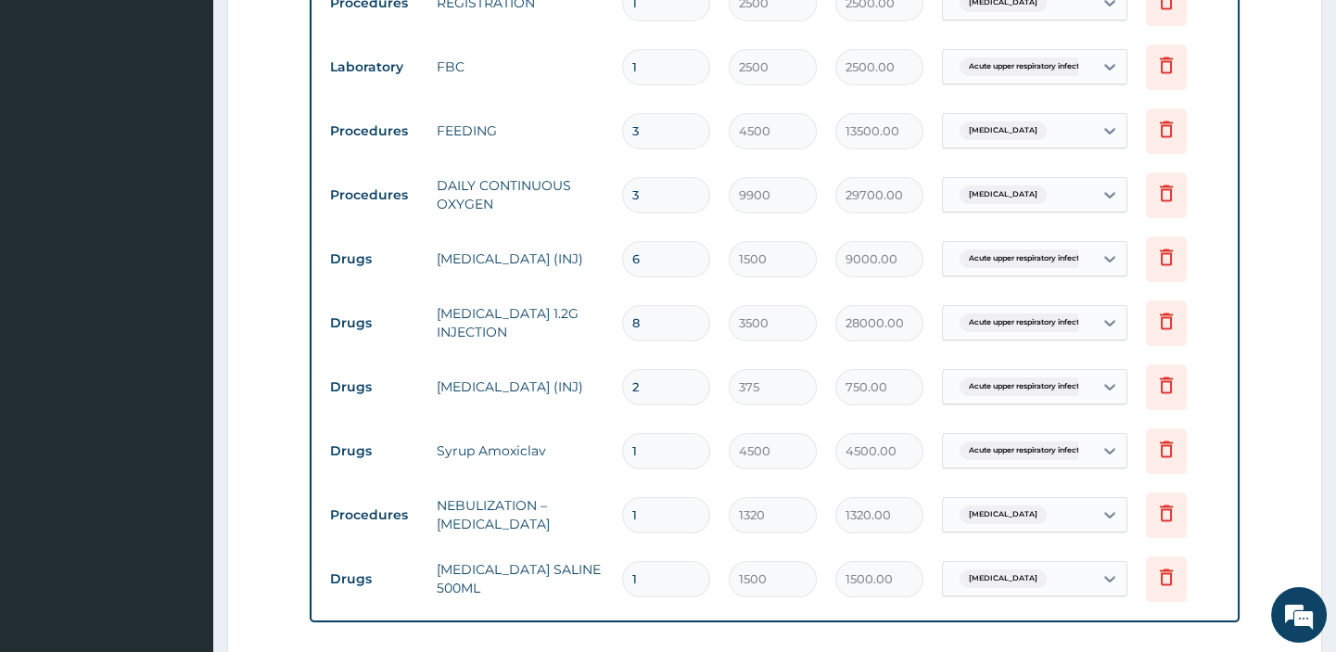
scroll to position [987, 0]
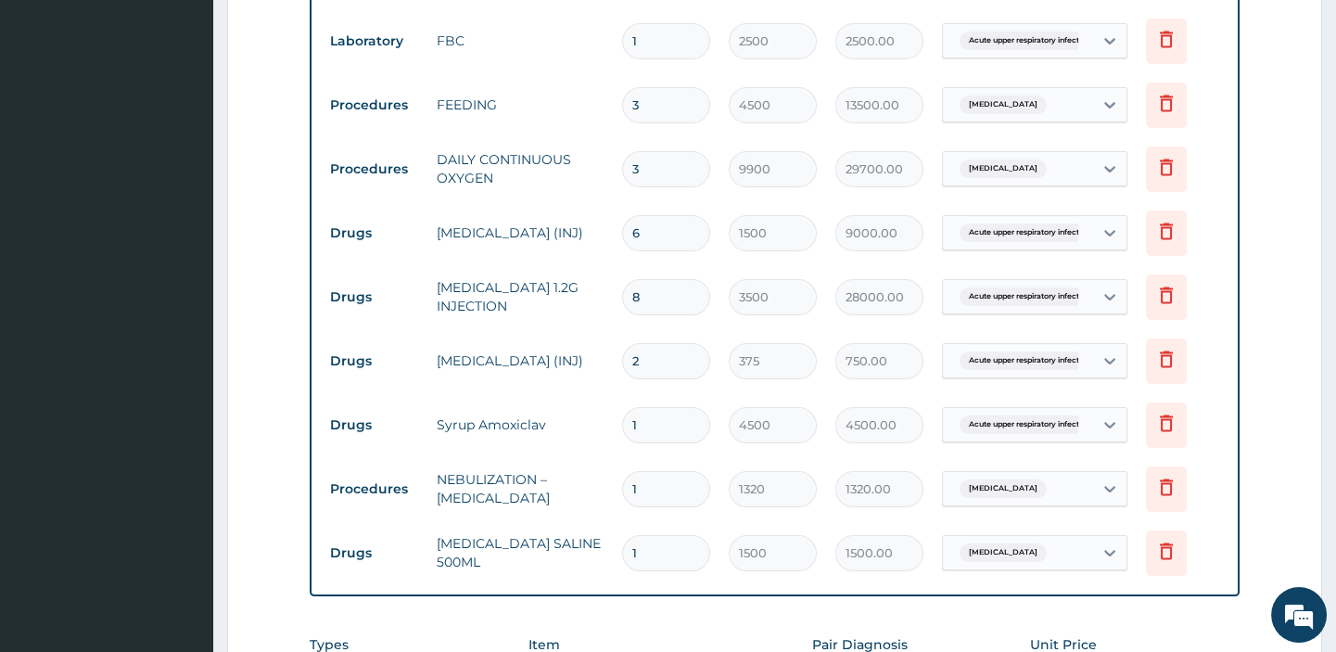
type input "3"
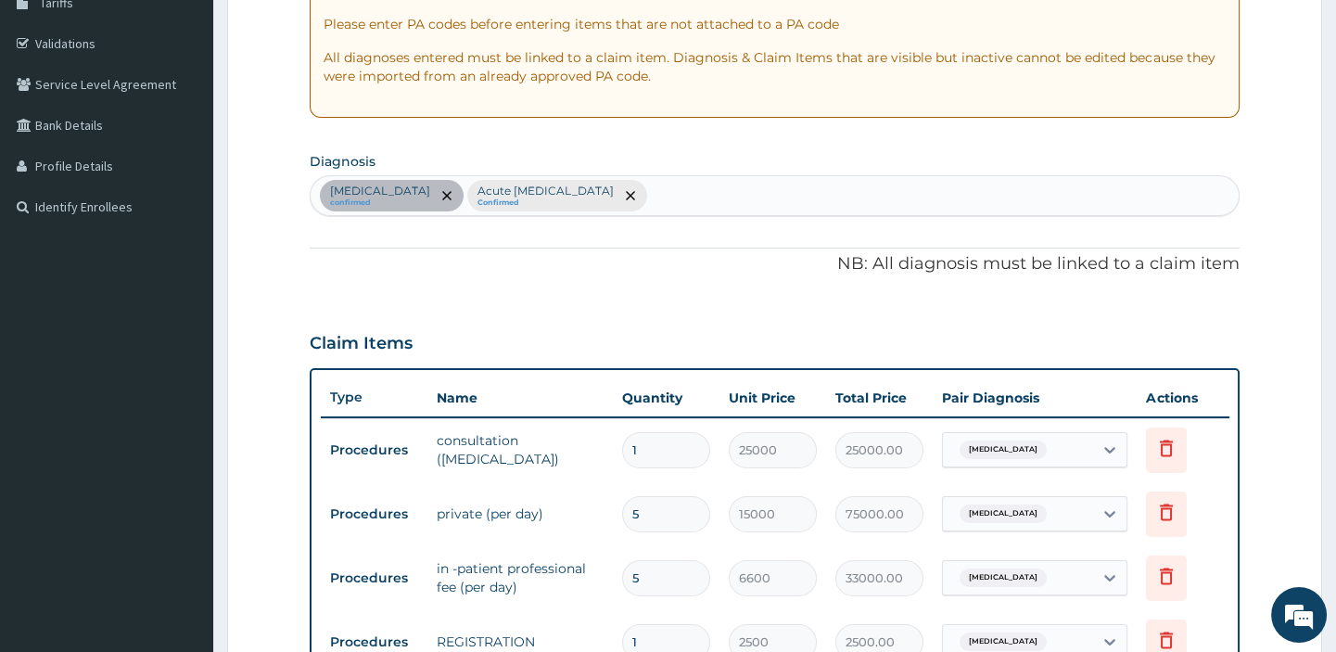
scroll to position [313, 0]
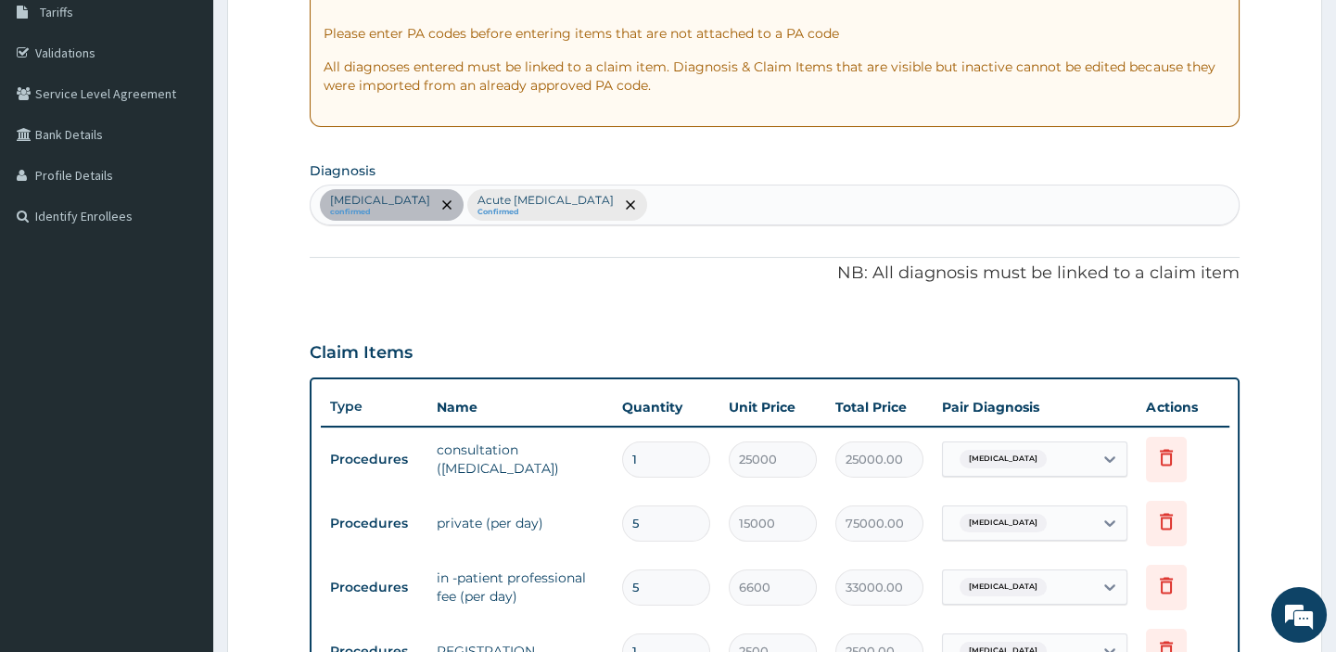
click at [726, 205] on div "Bronchopneumonia confirmed Acute upper respiratory infection Confirmed" at bounding box center [774, 204] width 927 height 39
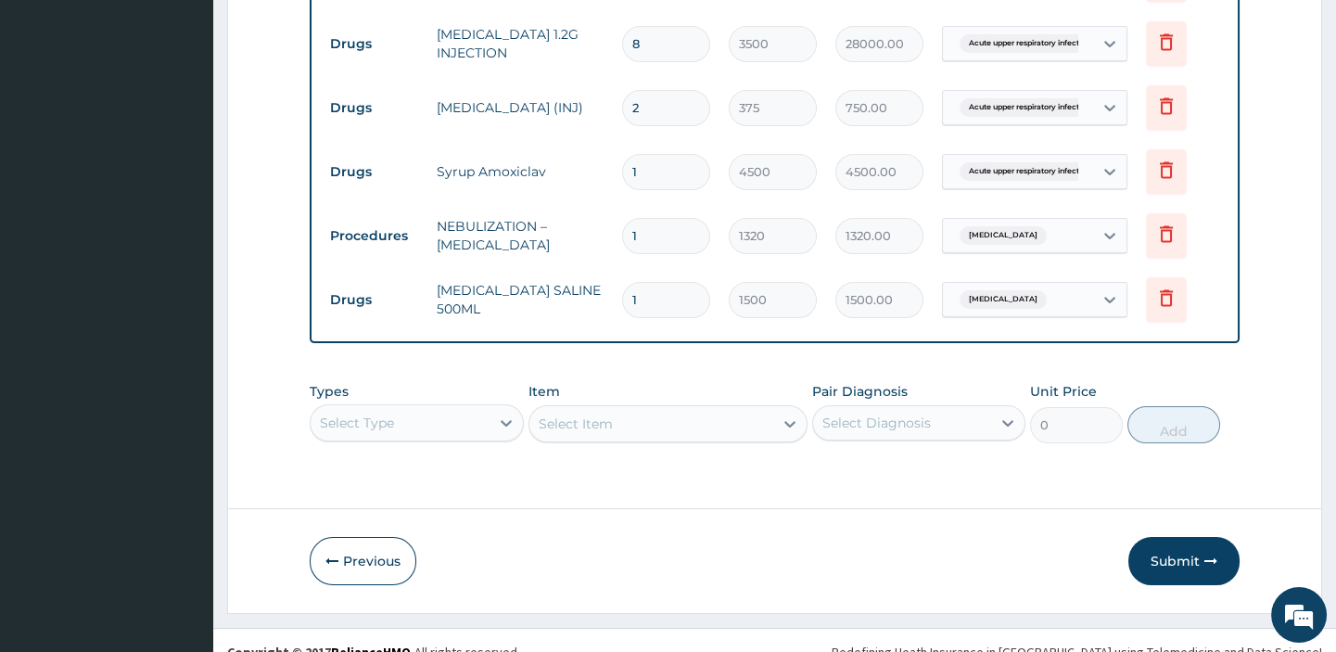
scroll to position [1280, 0]
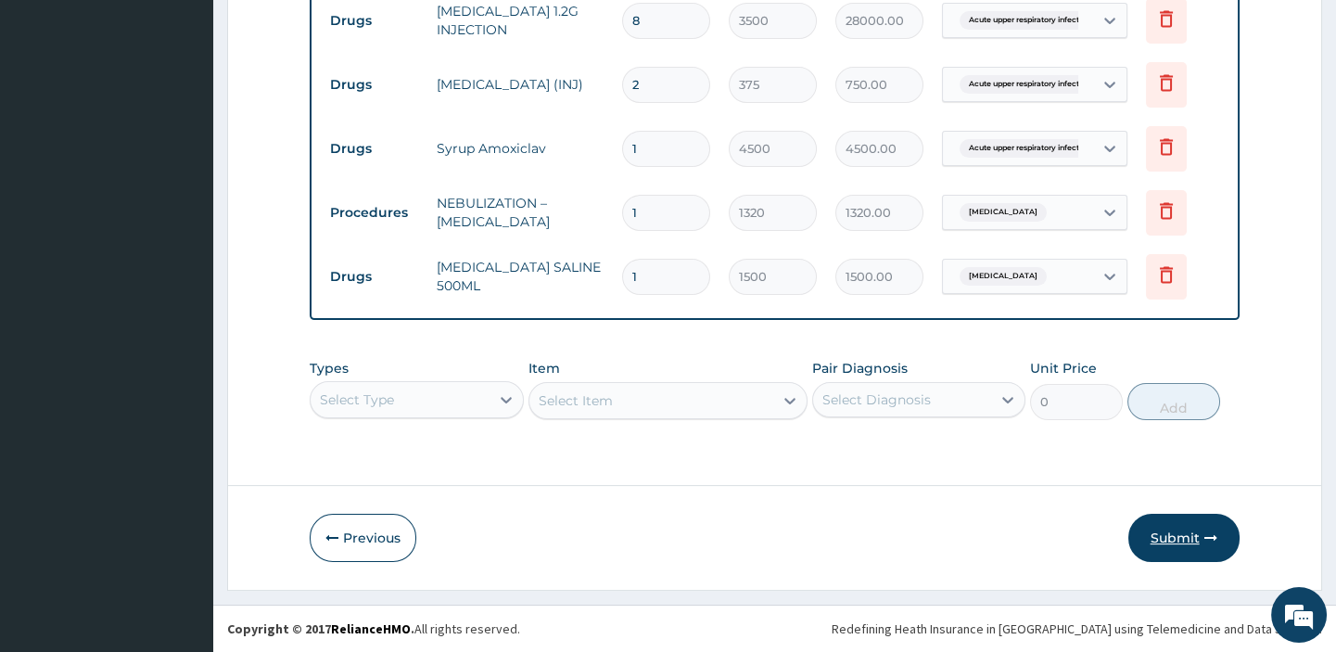
click at [1178, 540] on button "Submit" at bounding box center [1184, 538] width 111 height 48
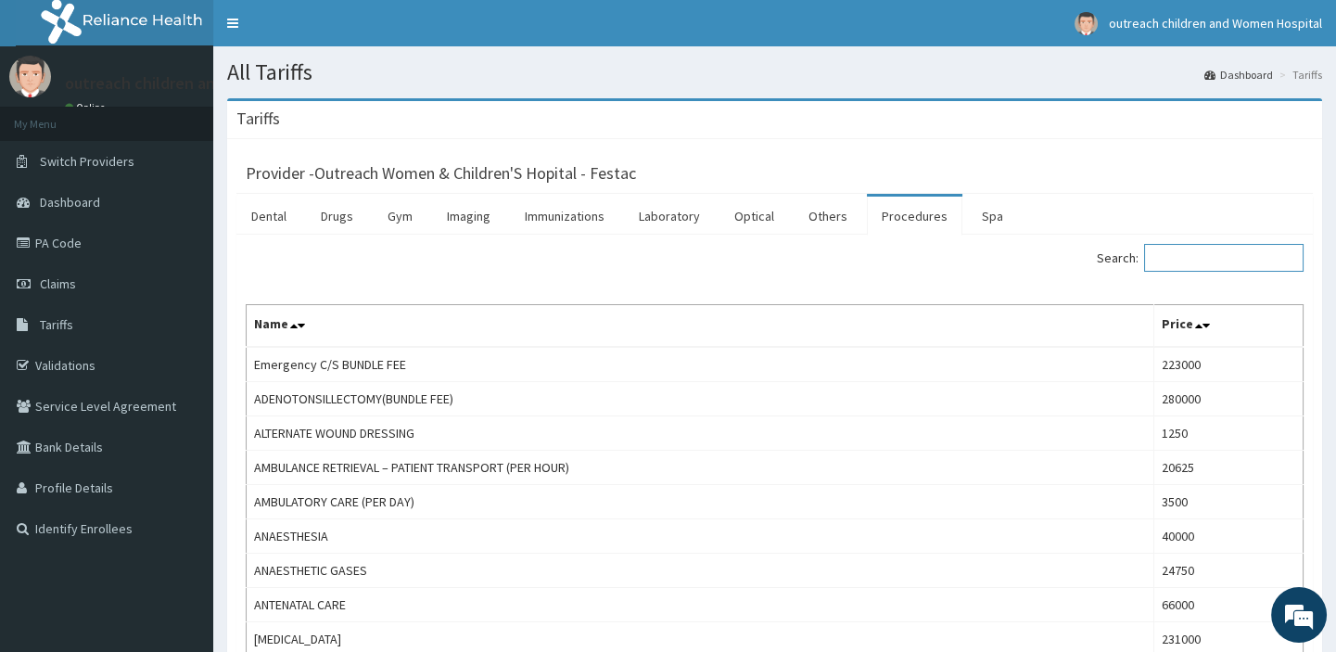
click at [1167, 256] on input "Search:" at bounding box center [1224, 258] width 160 height 28
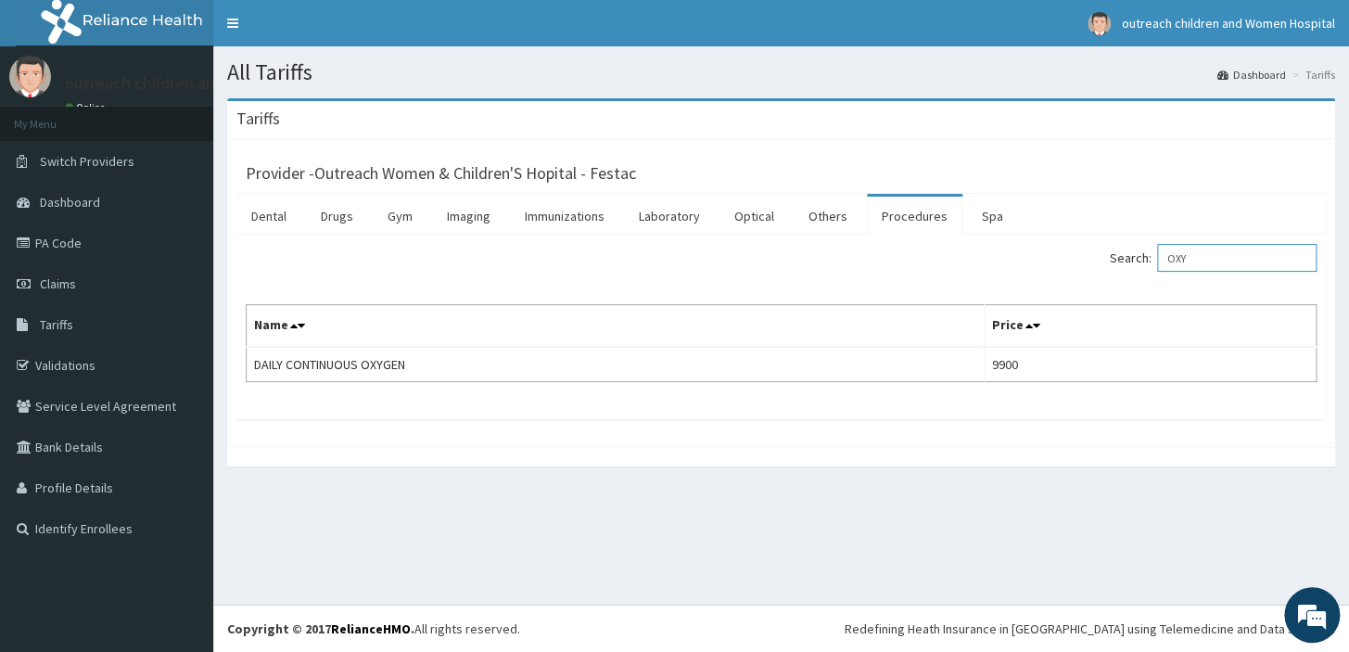
type input "OXY"
click at [68, 245] on link "PA Code" at bounding box center [106, 243] width 213 height 41
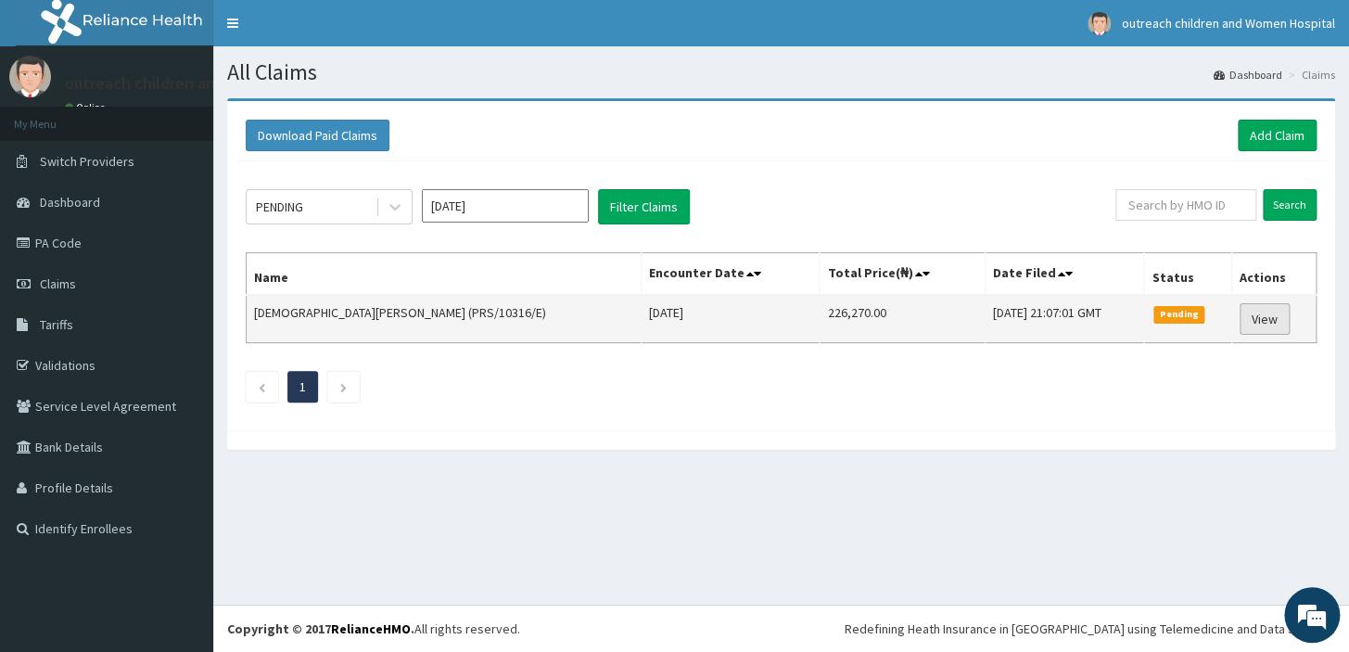
click at [1255, 315] on link "View" at bounding box center [1265, 319] width 50 height 32
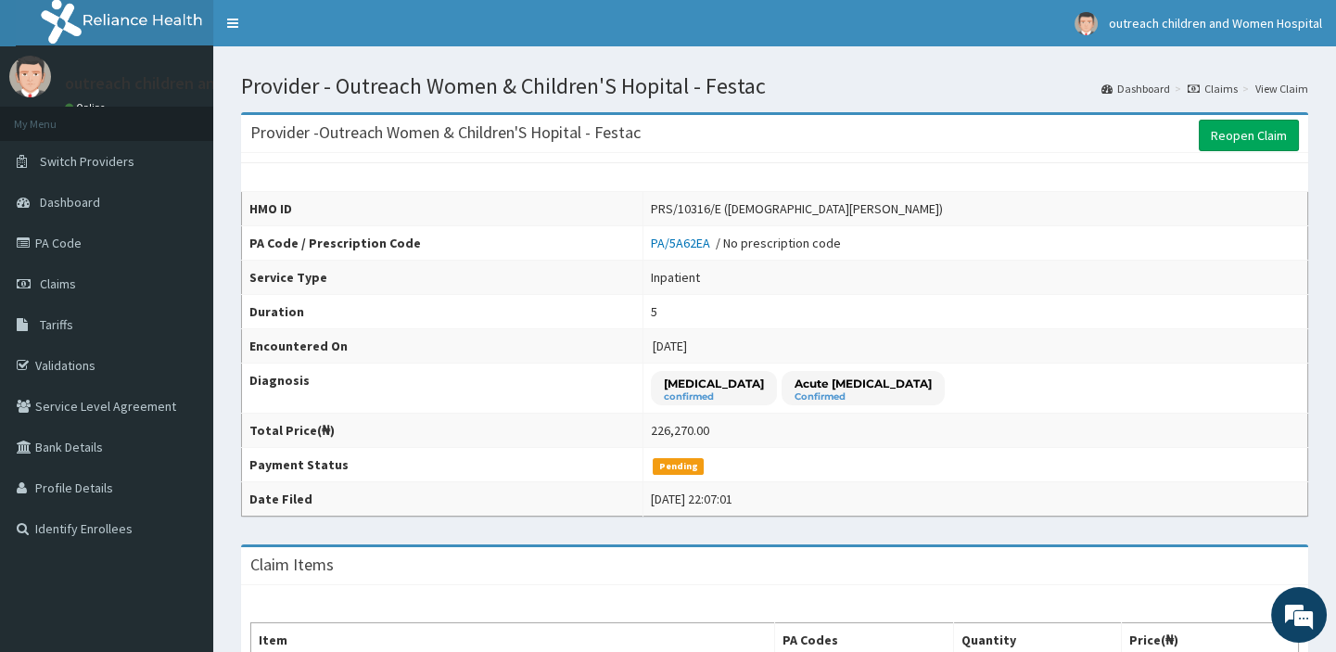
click at [1217, 87] on link "Claims" at bounding box center [1213, 89] width 50 height 16
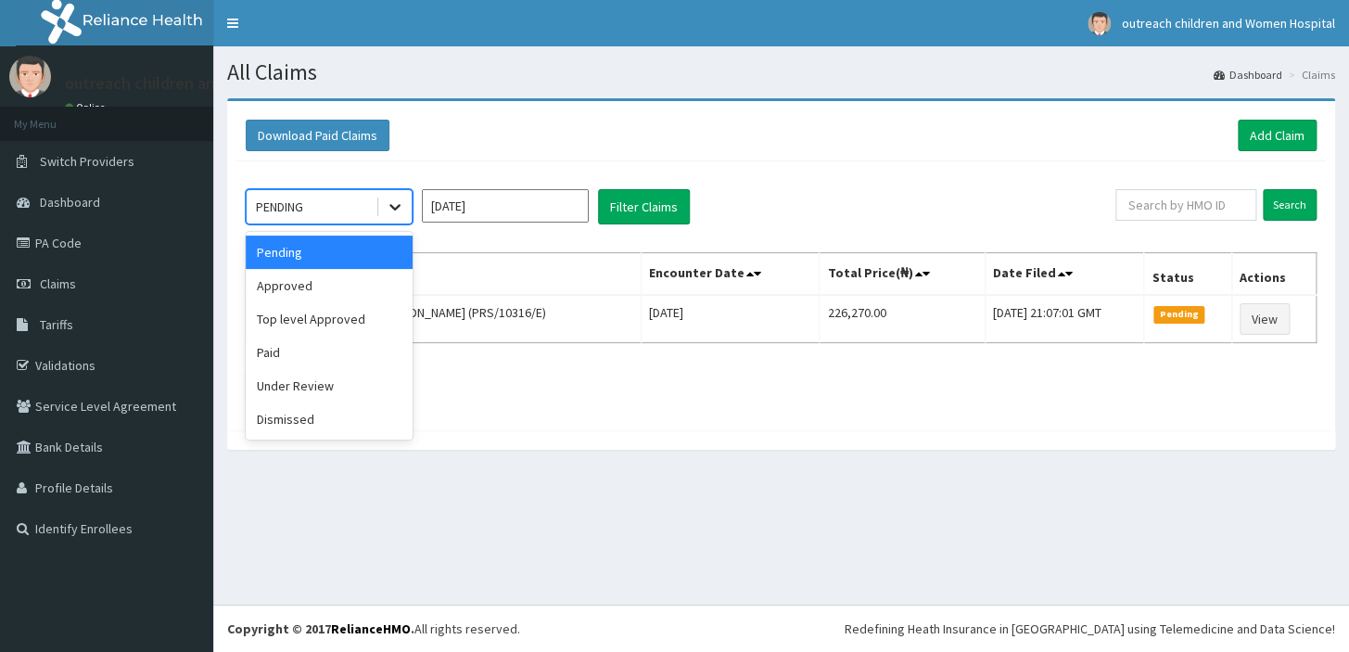
click at [395, 201] on icon at bounding box center [395, 207] width 19 height 19
click at [318, 288] on div "Approved" at bounding box center [329, 285] width 167 height 33
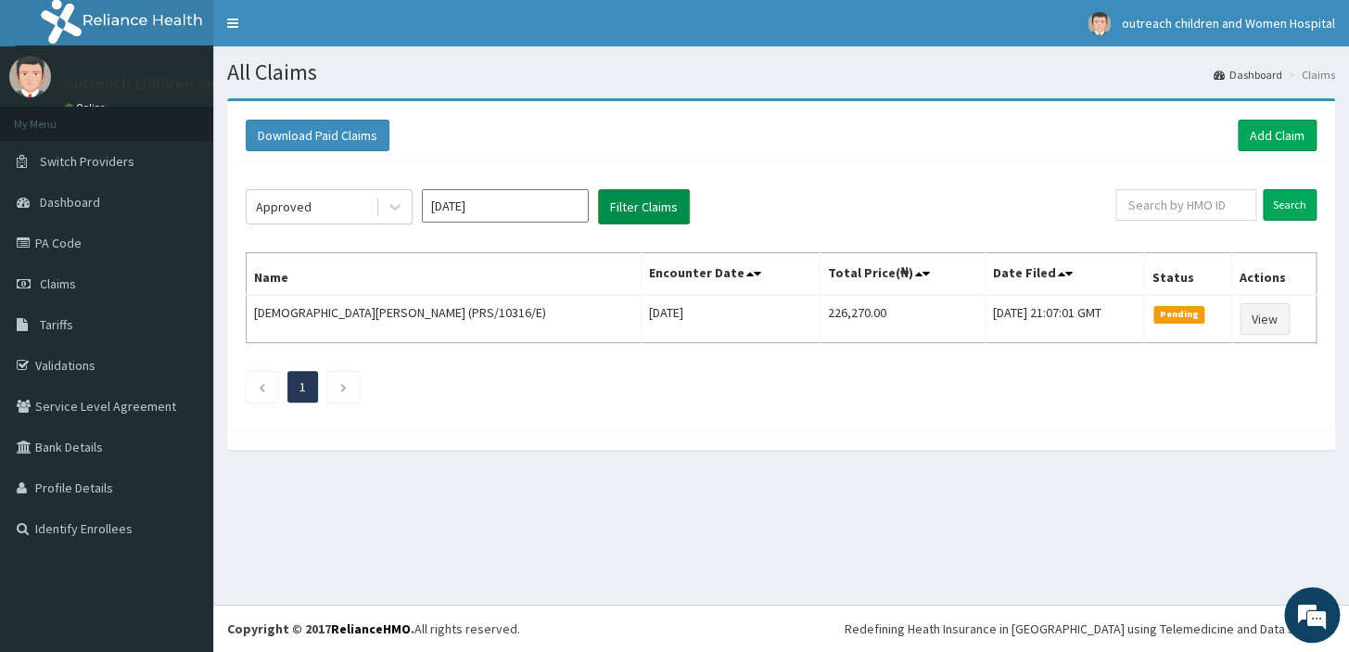
click at [655, 206] on button "Filter Claims" at bounding box center [644, 206] width 92 height 35
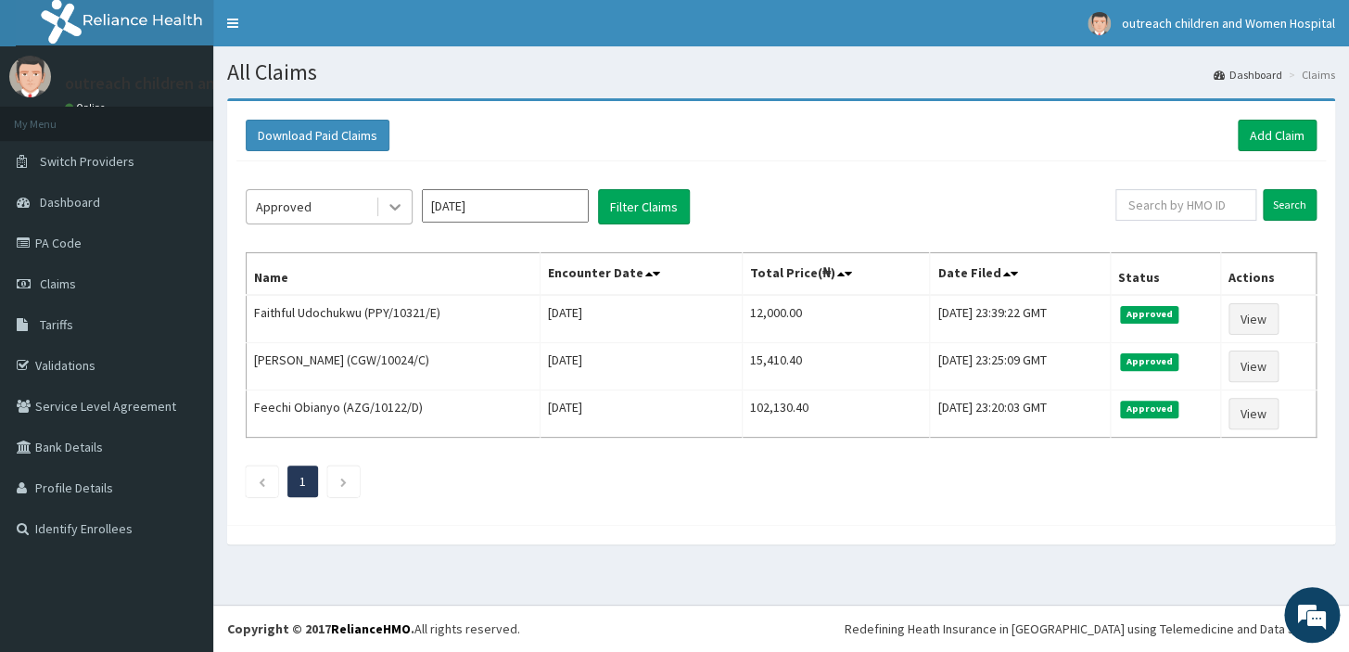
click at [398, 203] on icon at bounding box center [395, 207] width 19 height 19
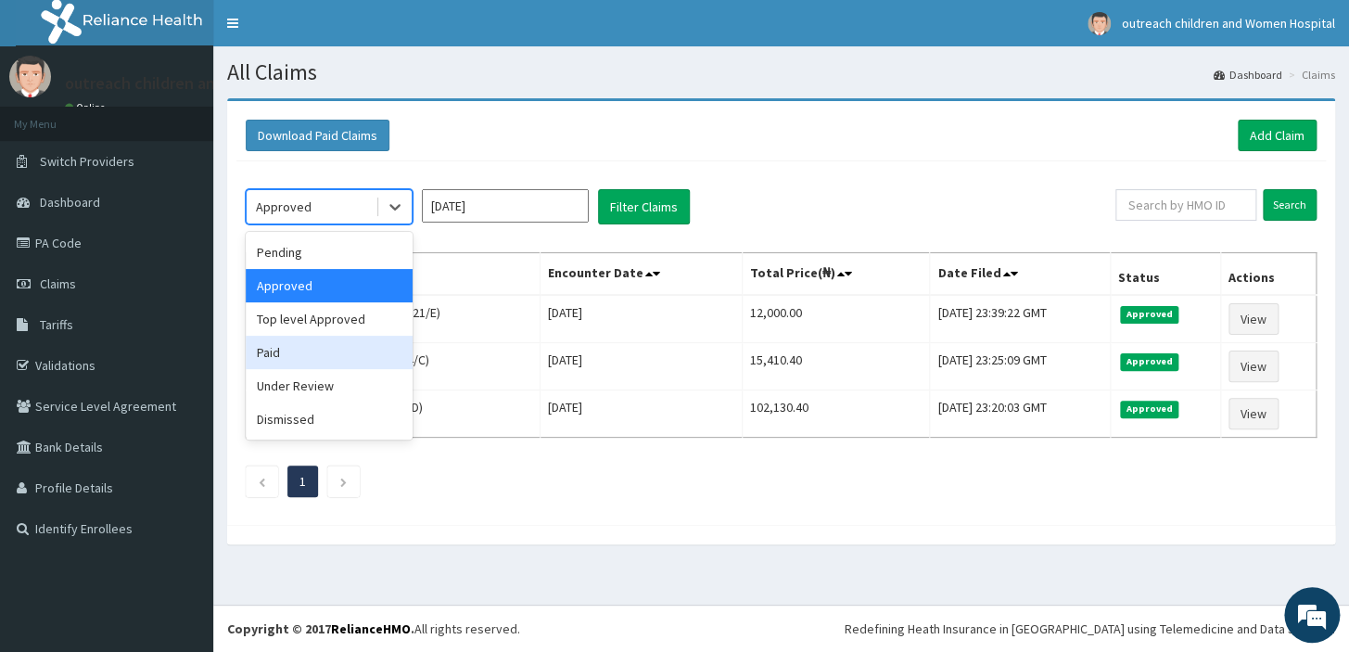
click at [318, 351] on div "Paid" at bounding box center [329, 352] width 167 height 33
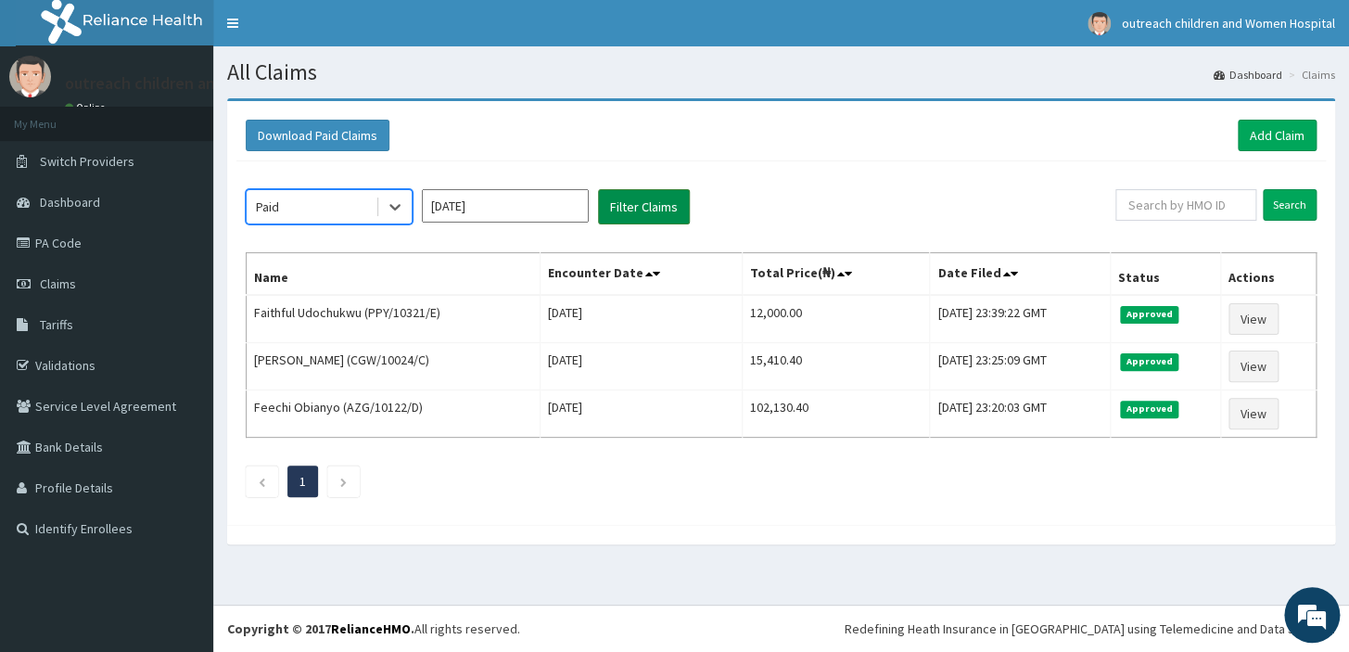
click at [655, 201] on button "Filter Claims" at bounding box center [644, 206] width 92 height 35
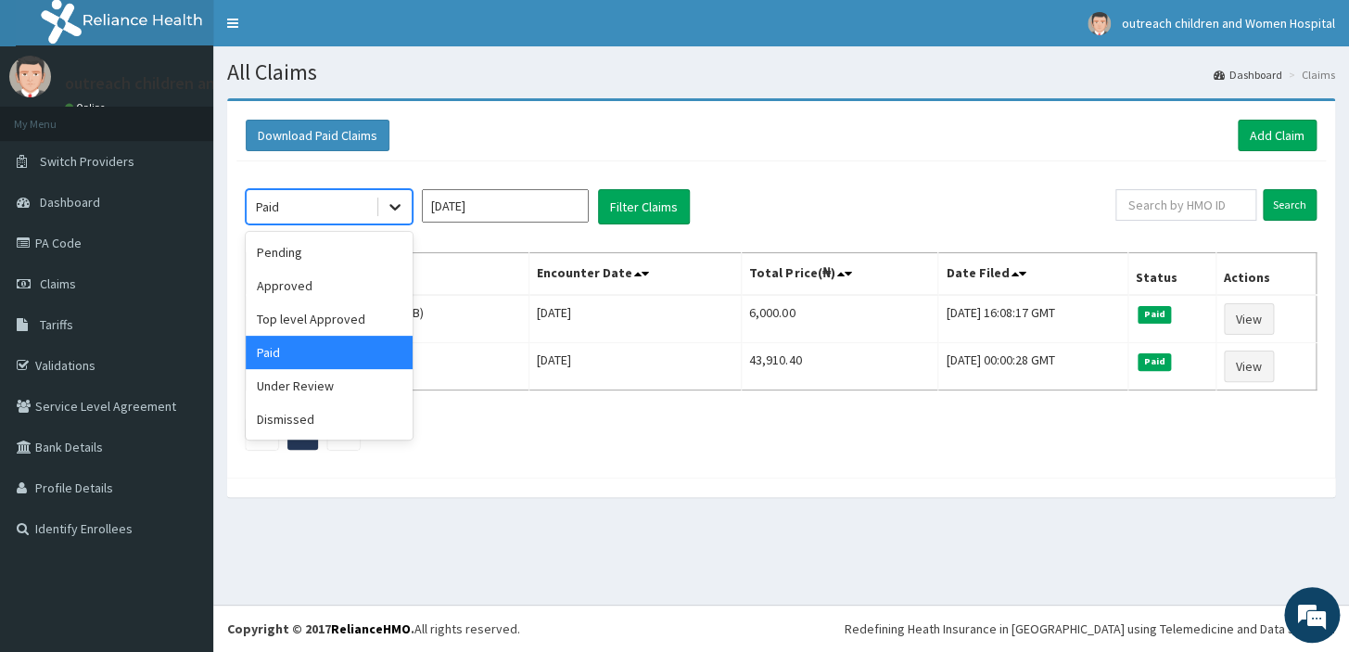
click at [379, 200] on div at bounding box center [394, 206] width 33 height 33
click at [324, 394] on div "Under Review" at bounding box center [329, 385] width 167 height 33
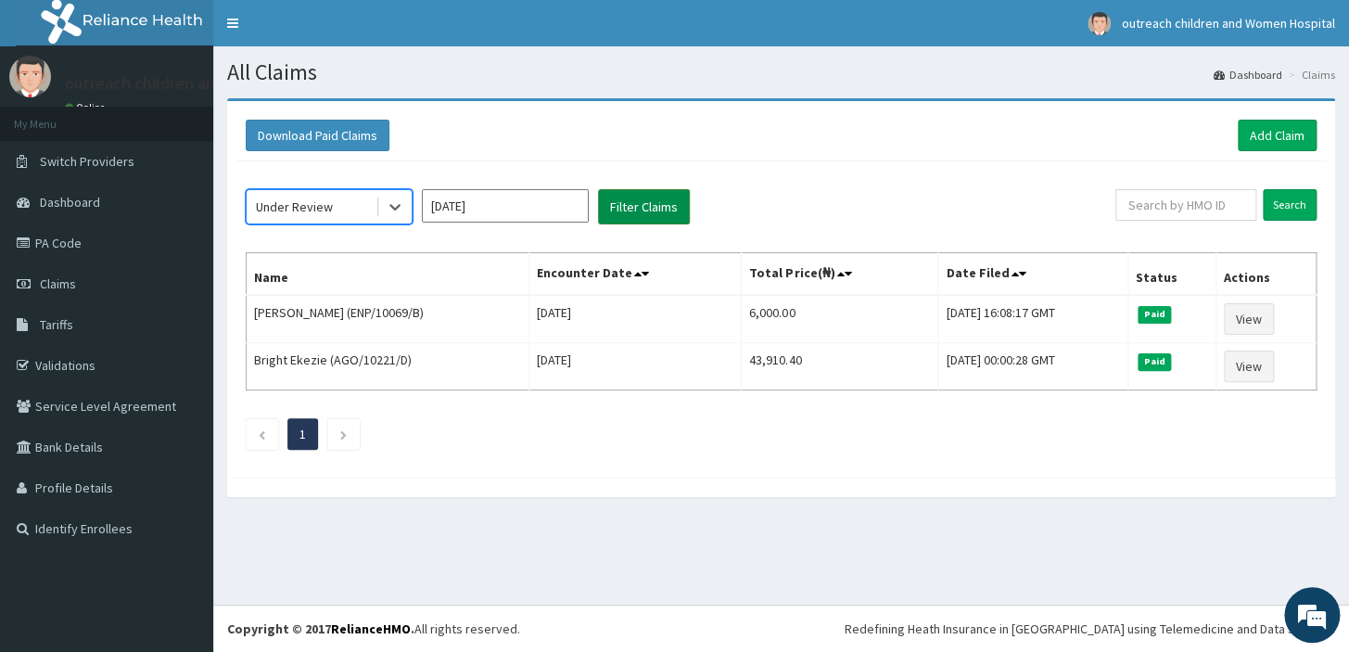
click at [665, 212] on button "Filter Claims" at bounding box center [644, 206] width 92 height 35
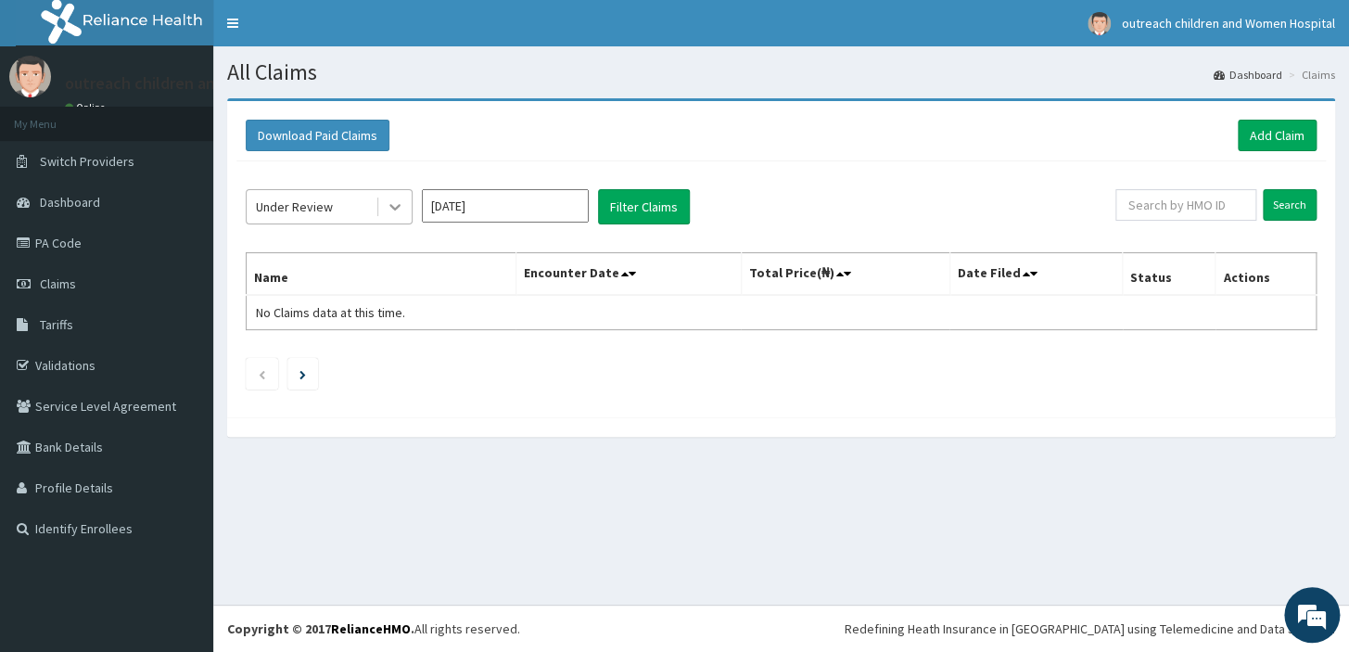
click at [398, 203] on icon at bounding box center [395, 207] width 19 height 19
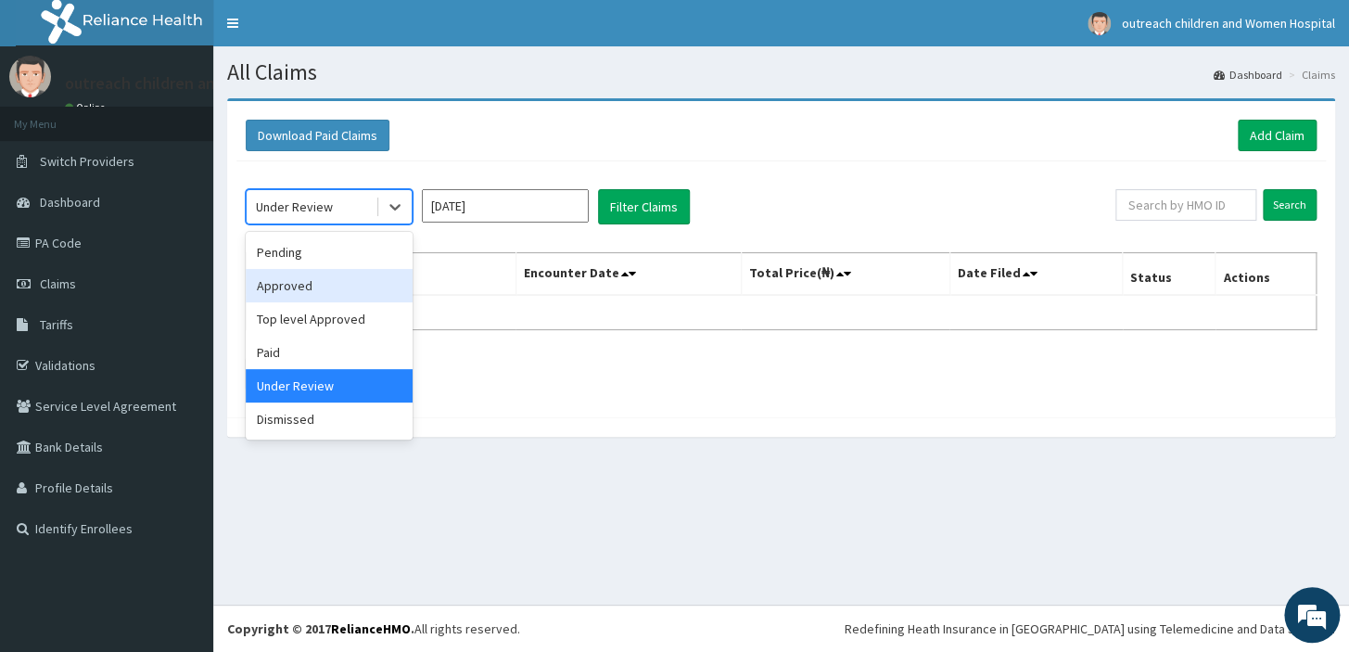
click at [292, 287] on div "Approved" at bounding box center [329, 285] width 167 height 33
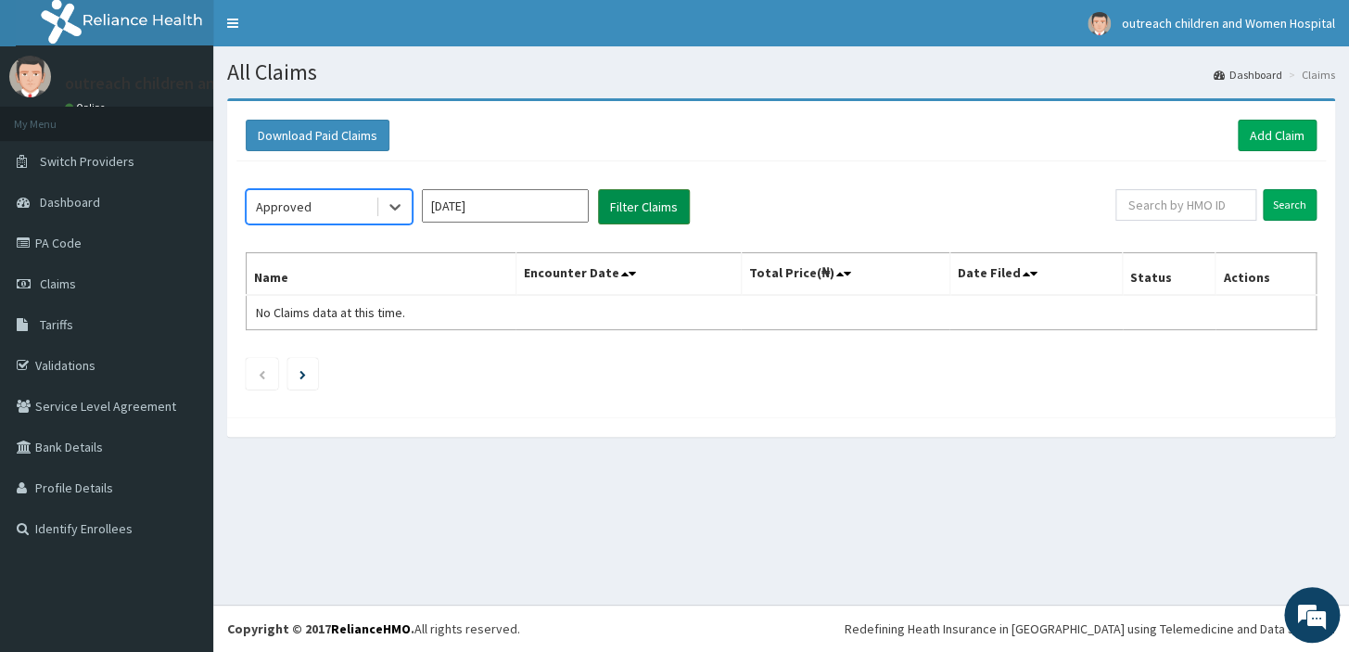
click at [671, 204] on button "Filter Claims" at bounding box center [644, 206] width 92 height 35
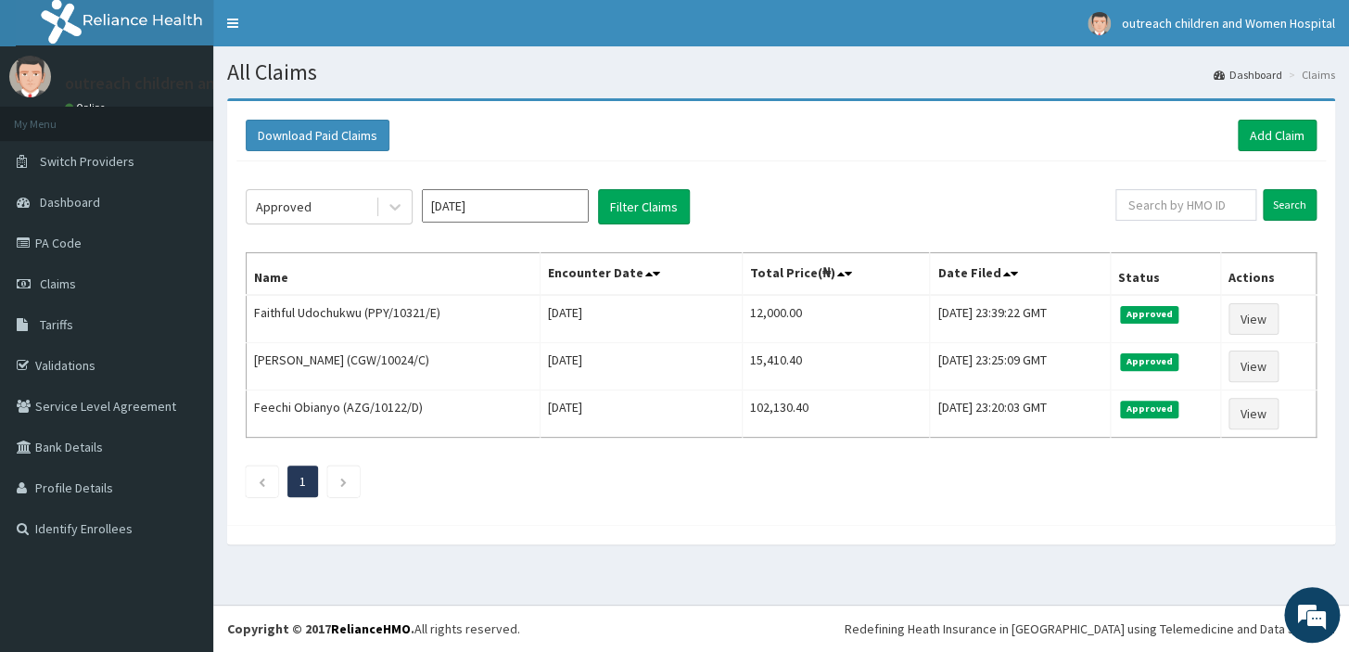
click at [809, 479] on ul "1" at bounding box center [781, 482] width 1071 height 32
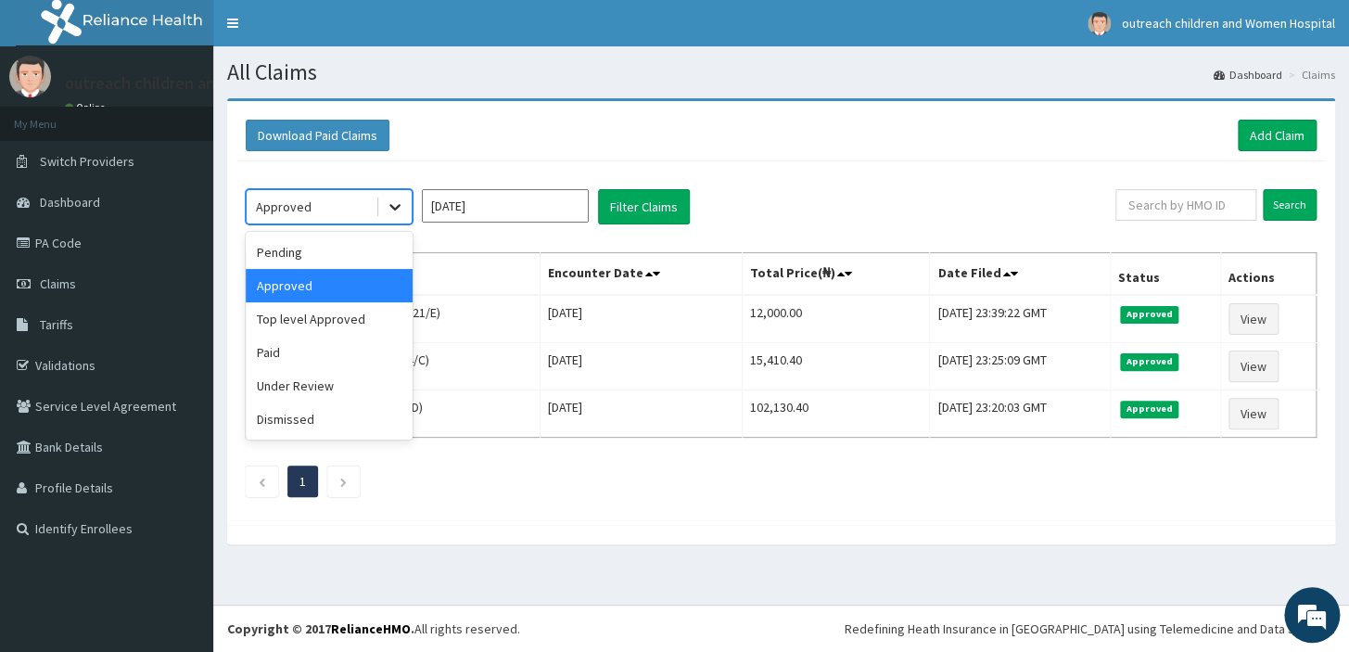
click at [390, 206] on icon at bounding box center [395, 207] width 19 height 19
click at [316, 313] on div "Top level Approved" at bounding box center [329, 318] width 167 height 33
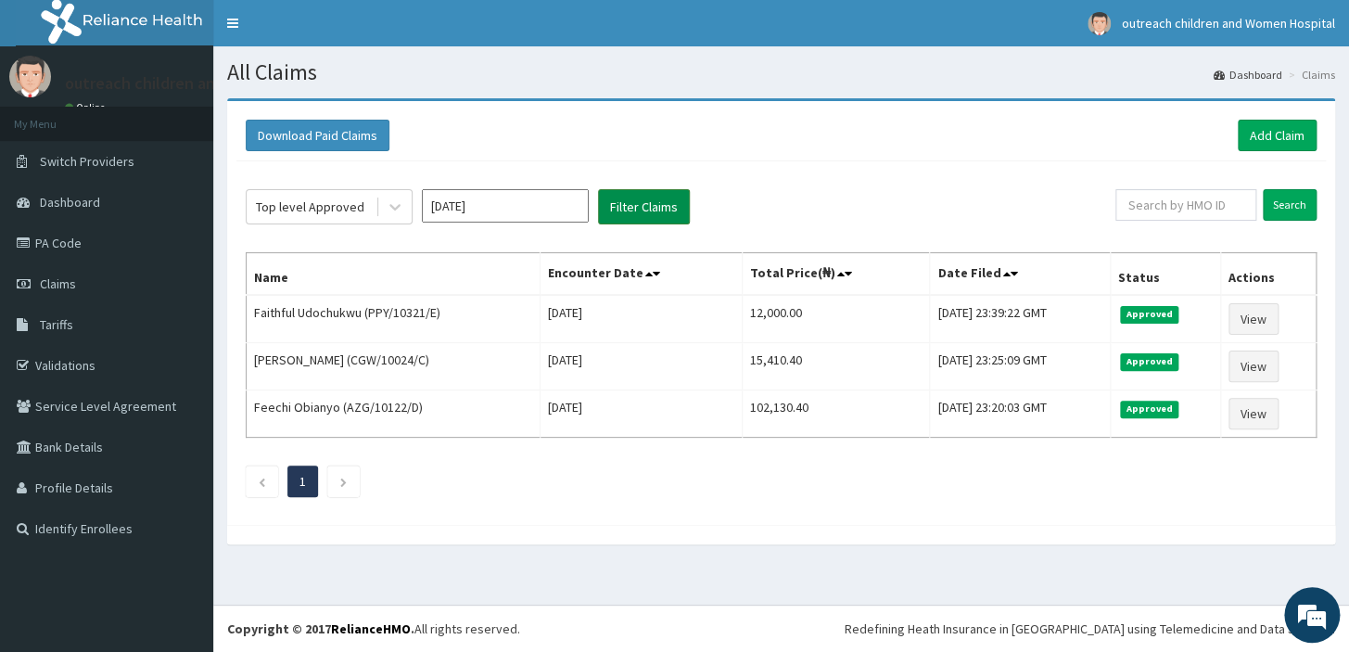
click at [626, 199] on button "Filter Claims" at bounding box center [644, 206] width 92 height 35
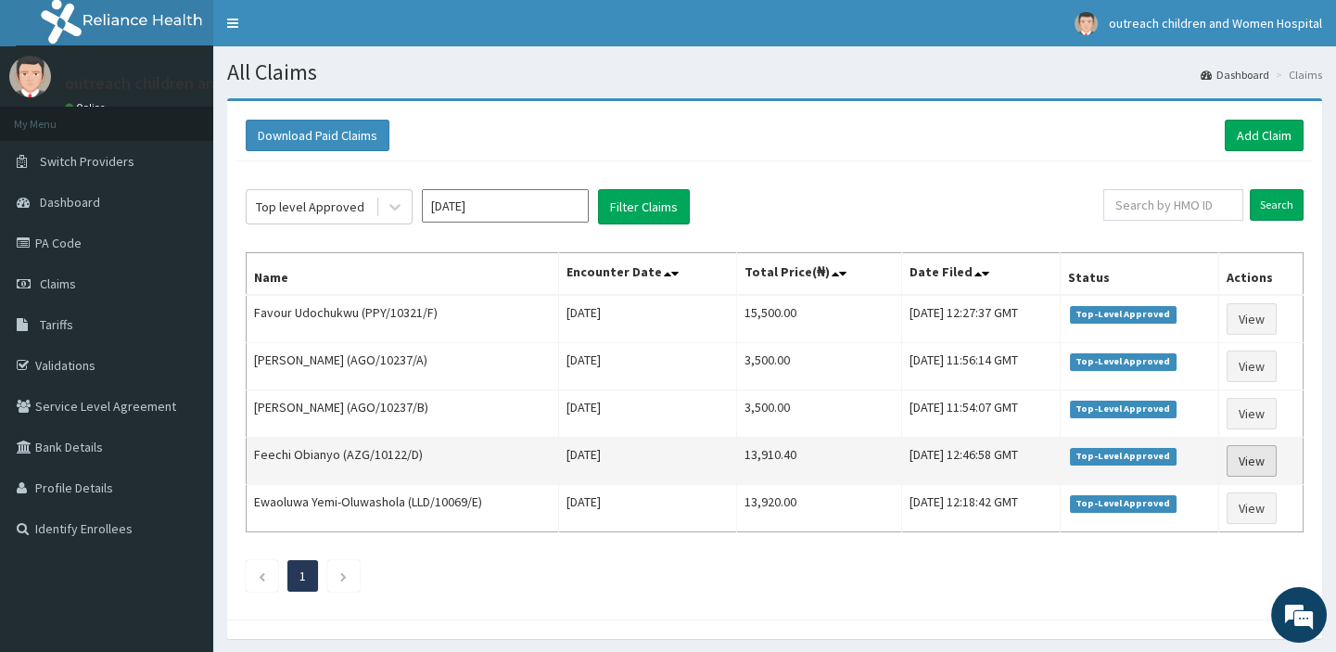
click at [1254, 454] on link "View" at bounding box center [1252, 461] width 50 height 32
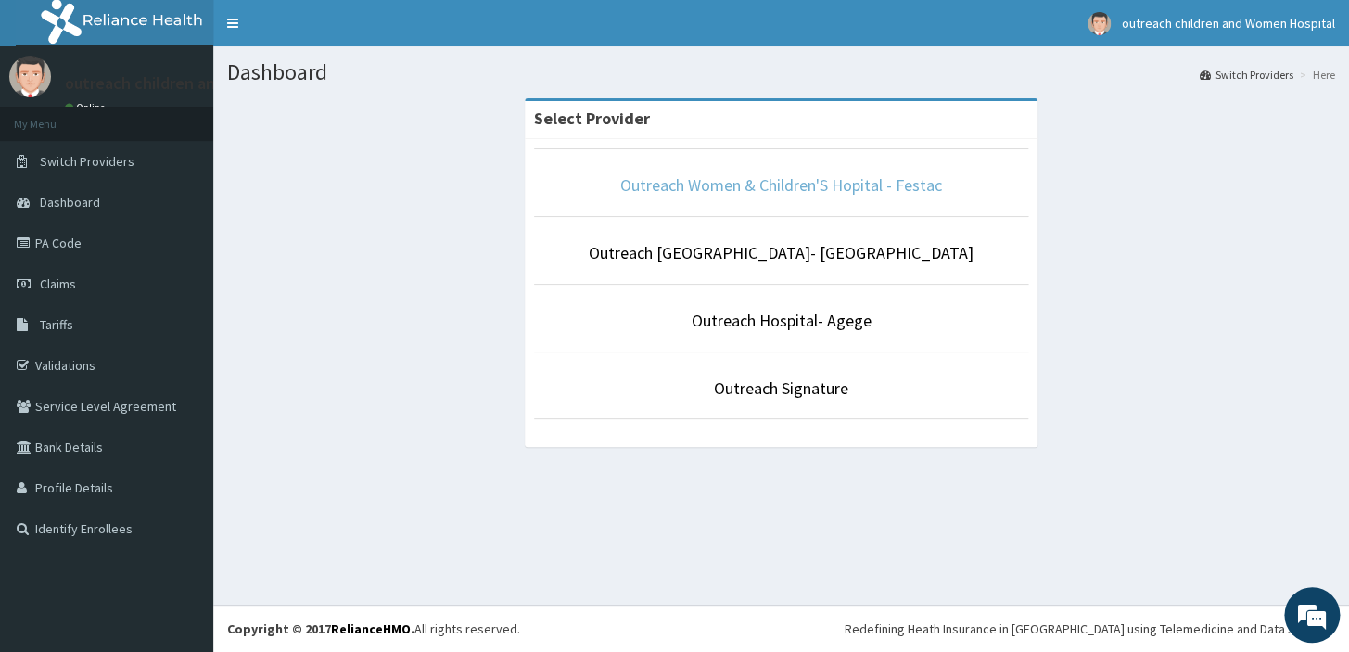
click at [747, 191] on link "Outreach Women & Children'S Hopital - Festac" at bounding box center [781, 184] width 322 height 21
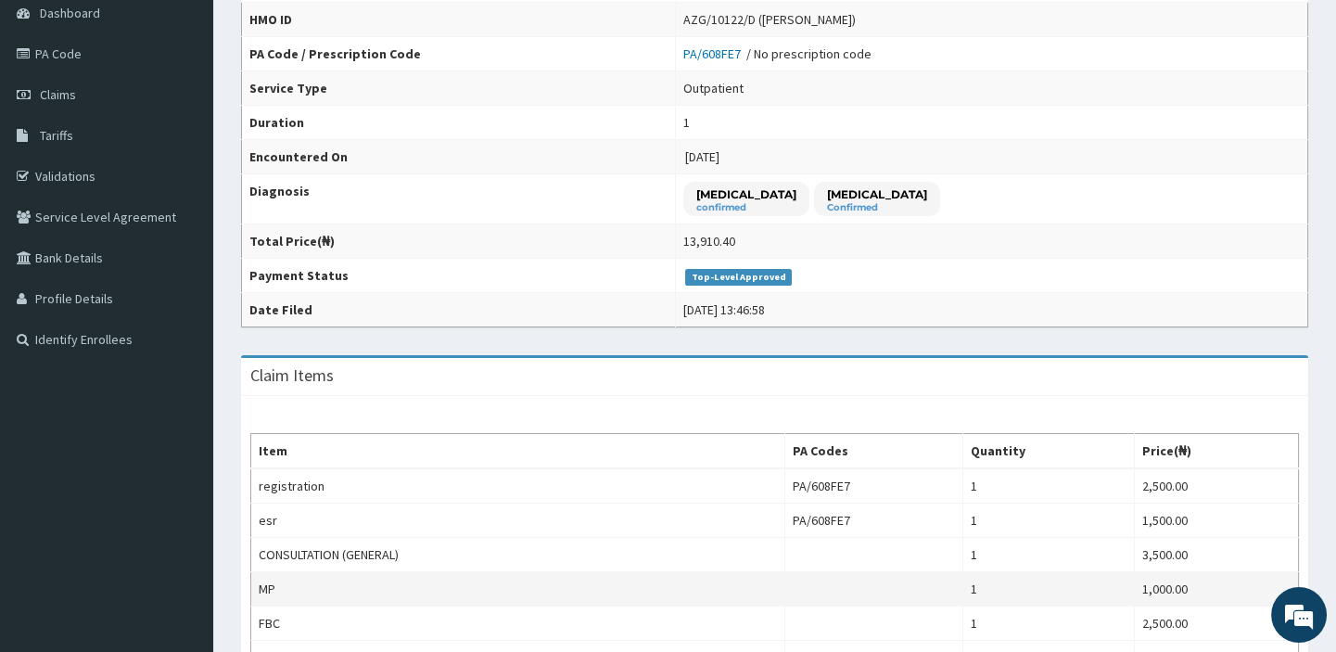
scroll to position [23, 0]
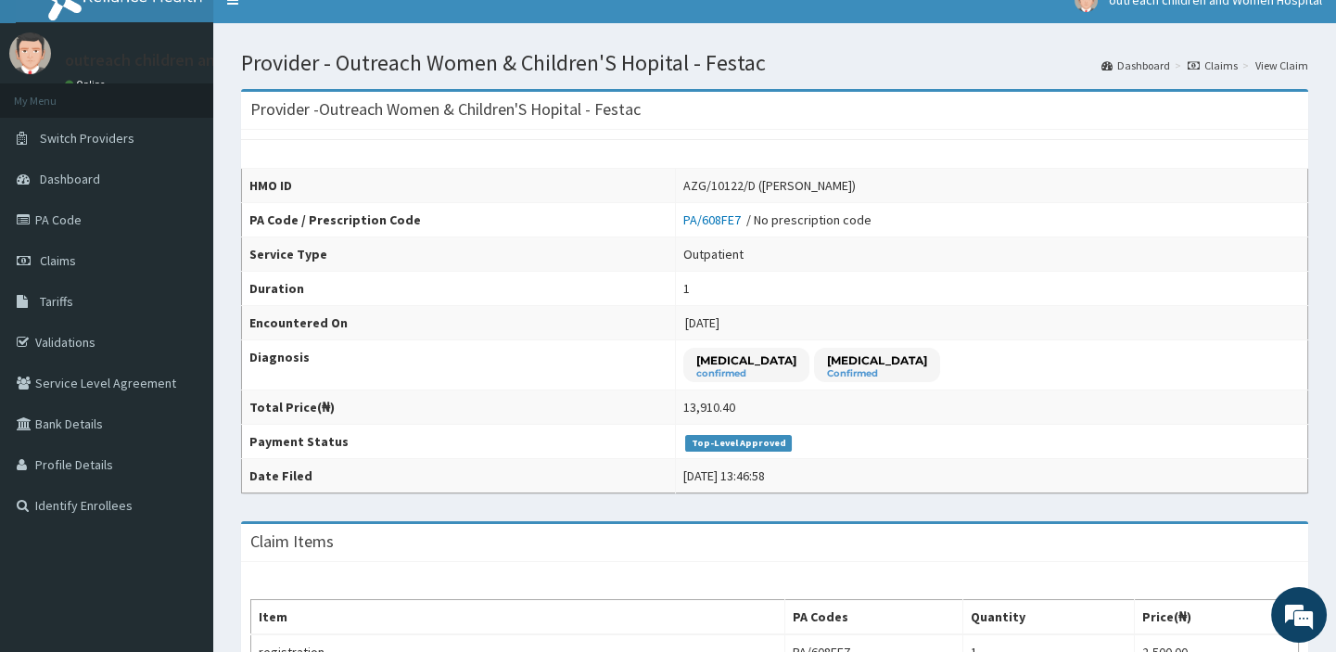
click at [1228, 65] on link "Claims" at bounding box center [1213, 65] width 50 height 16
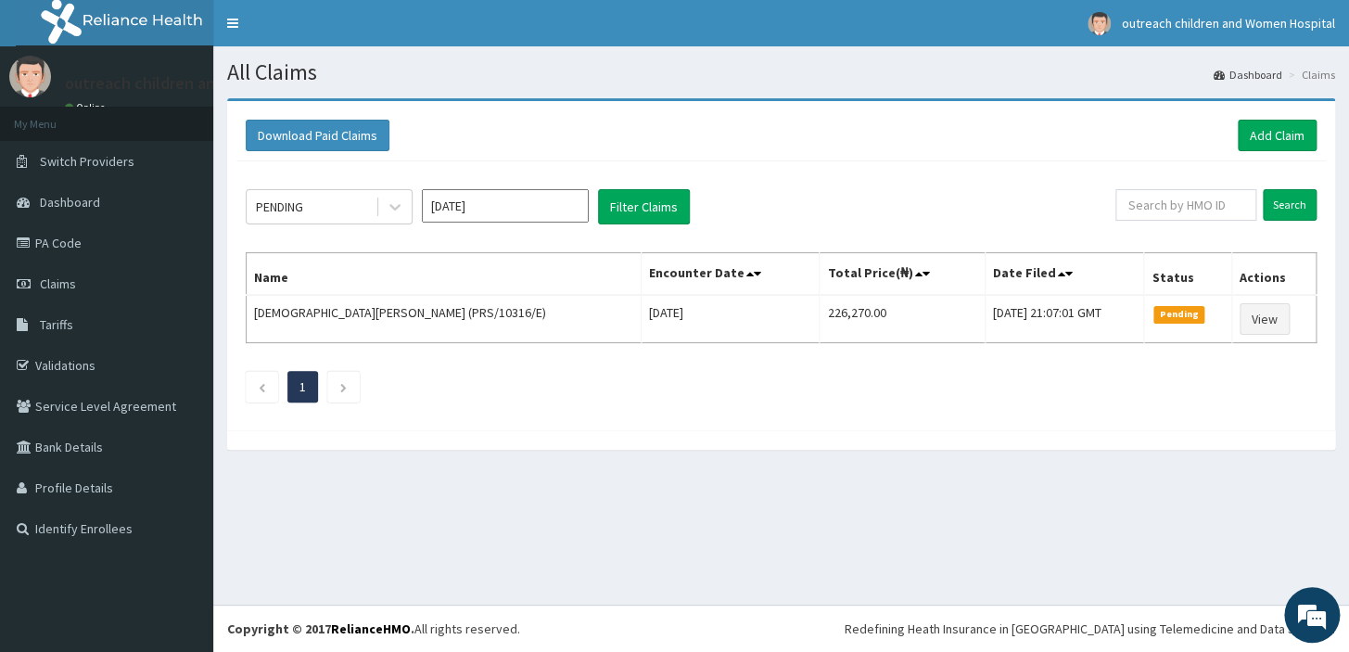
click at [497, 204] on input "[DATE]" at bounding box center [505, 205] width 167 height 33
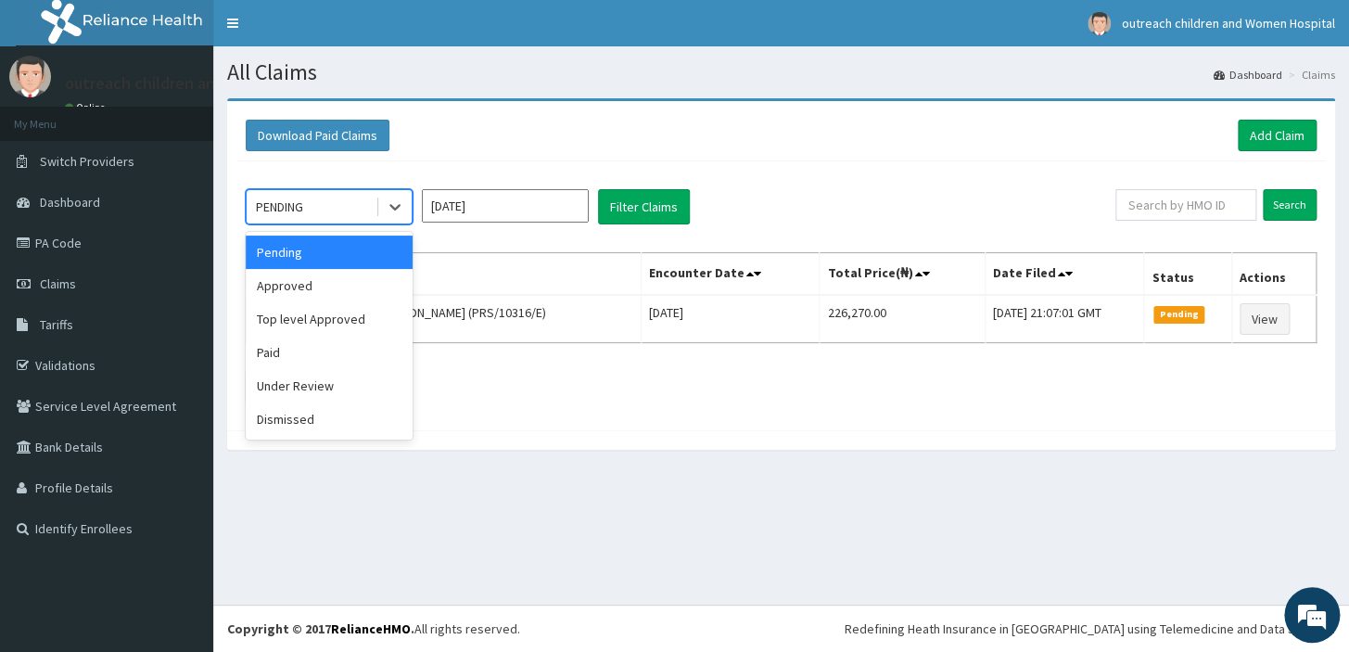
click at [353, 215] on div "PENDING" at bounding box center [311, 207] width 129 height 30
click at [329, 295] on div "Approved" at bounding box center [329, 285] width 167 height 33
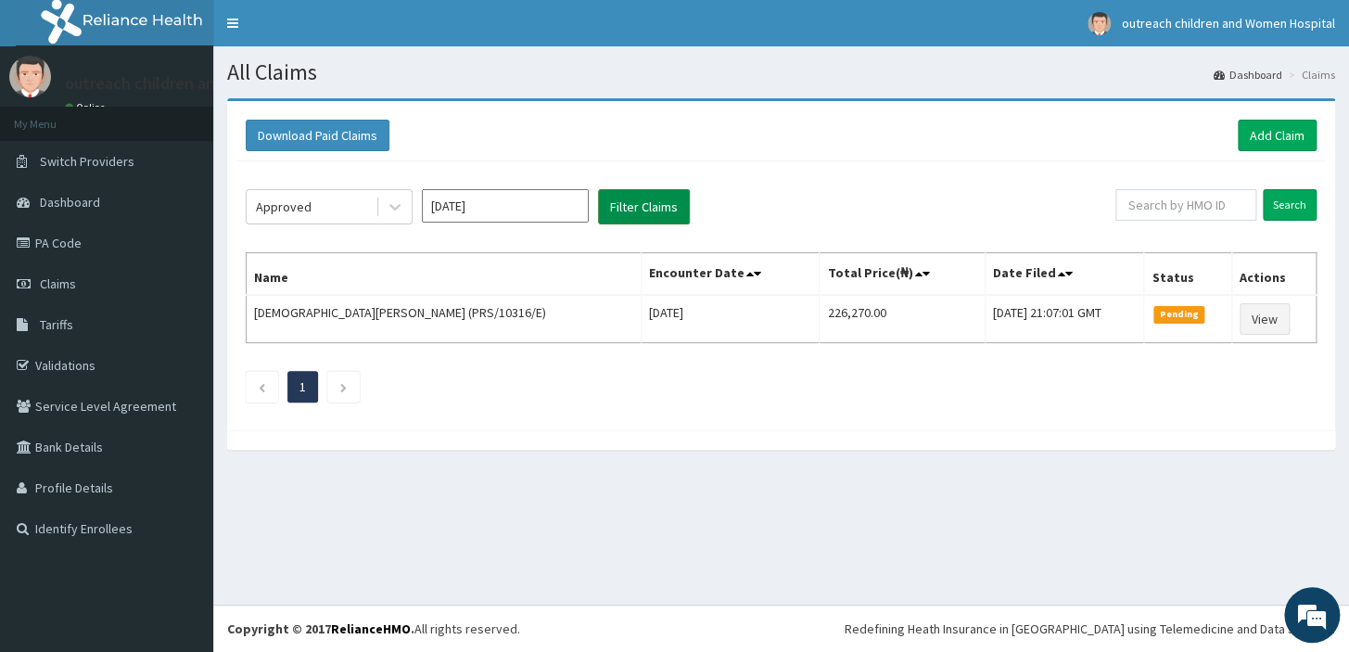
click at [639, 216] on button "Filter Claims" at bounding box center [644, 206] width 92 height 35
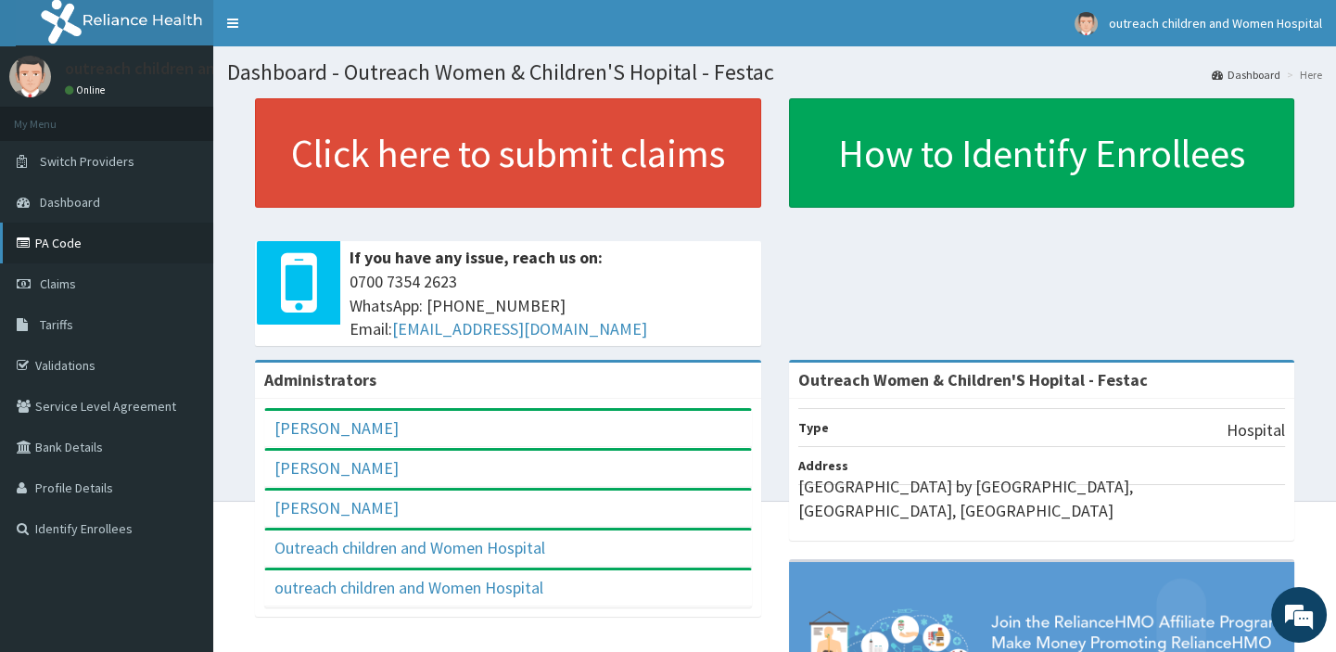
click at [50, 249] on link "PA Code" at bounding box center [106, 243] width 213 height 41
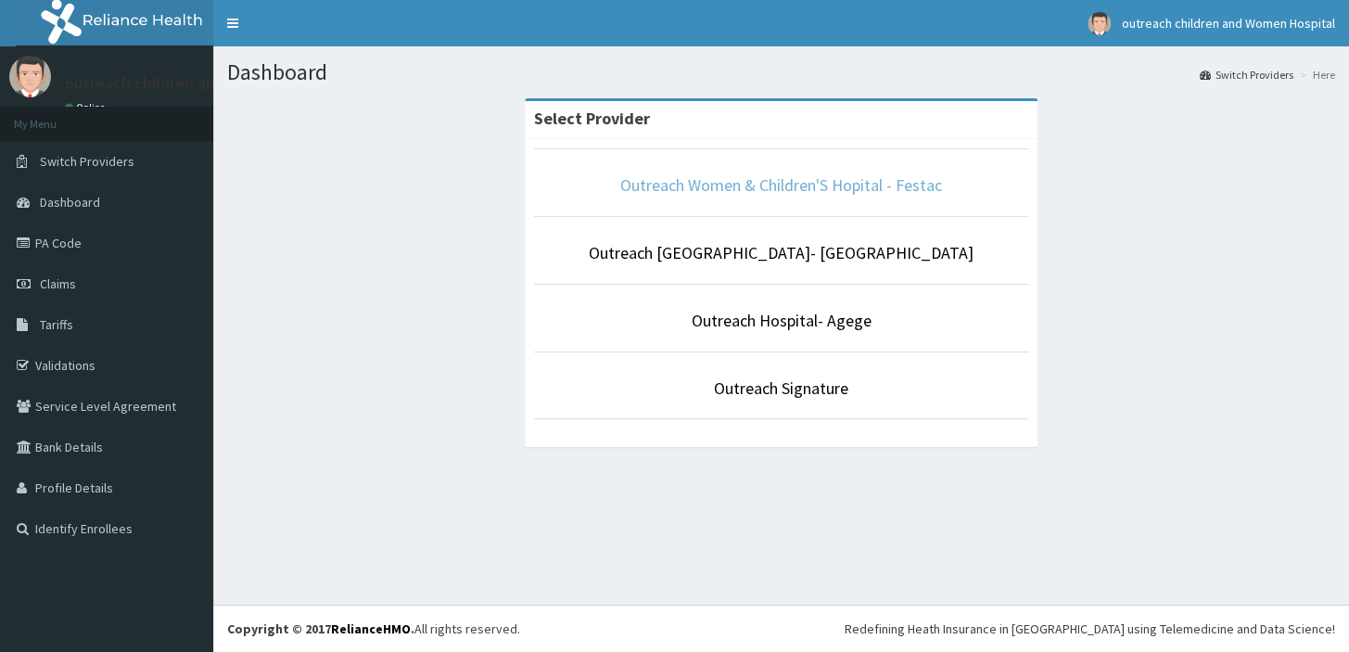
click at [752, 185] on link "Outreach Women & Children'S Hopital - Festac" at bounding box center [781, 184] width 322 height 21
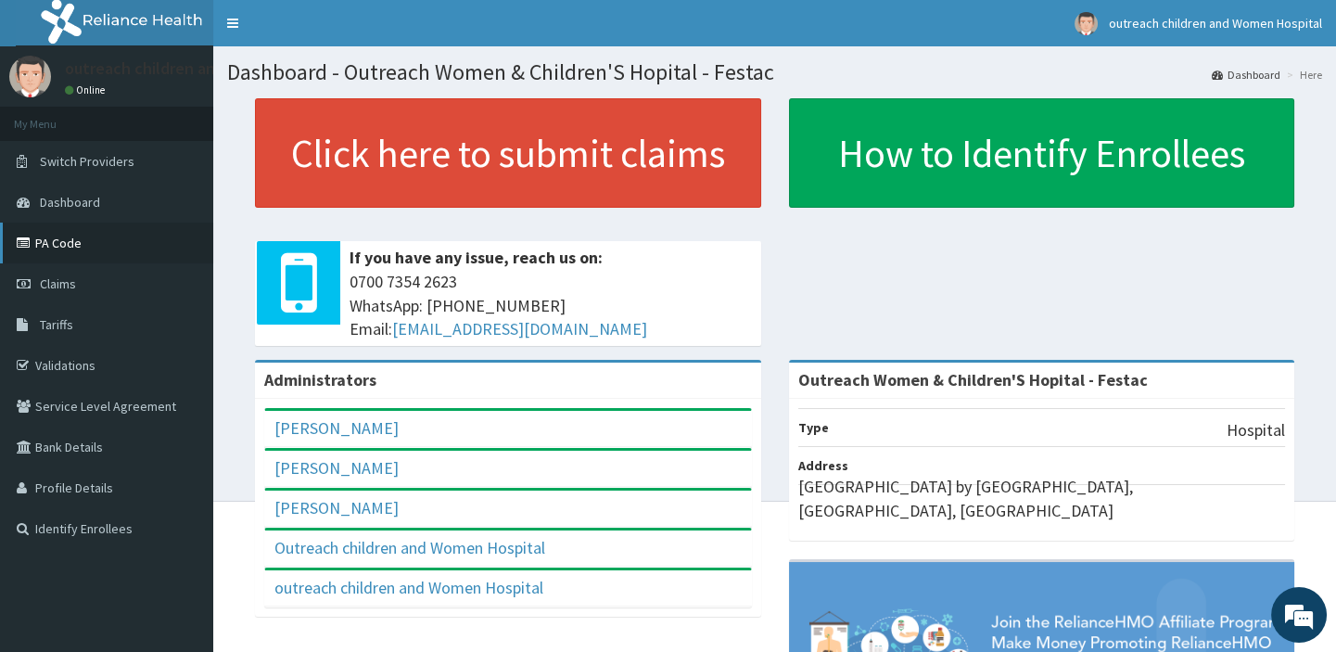
click at [71, 243] on link "PA Code" at bounding box center [106, 243] width 213 height 41
